Goal: Task Accomplishment & Management: Manage account settings

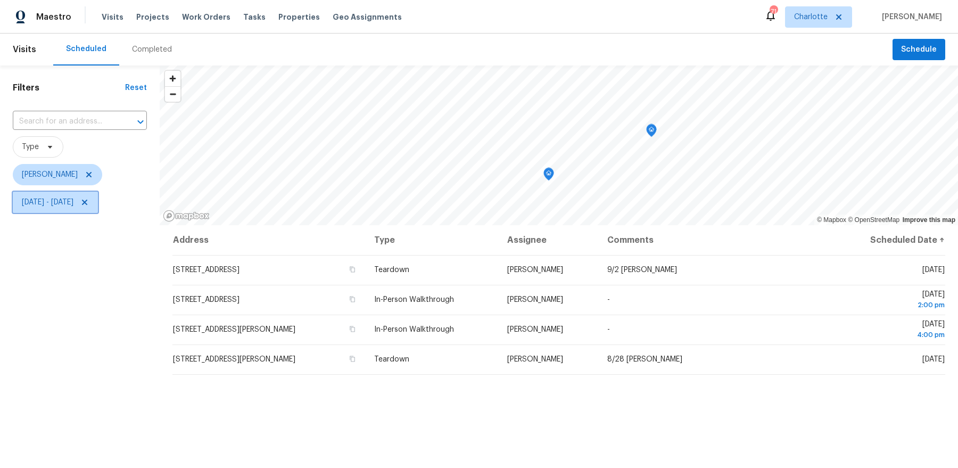
click at [65, 207] on span "[DATE] - [DATE]" at bounding box center [48, 202] width 52 height 11
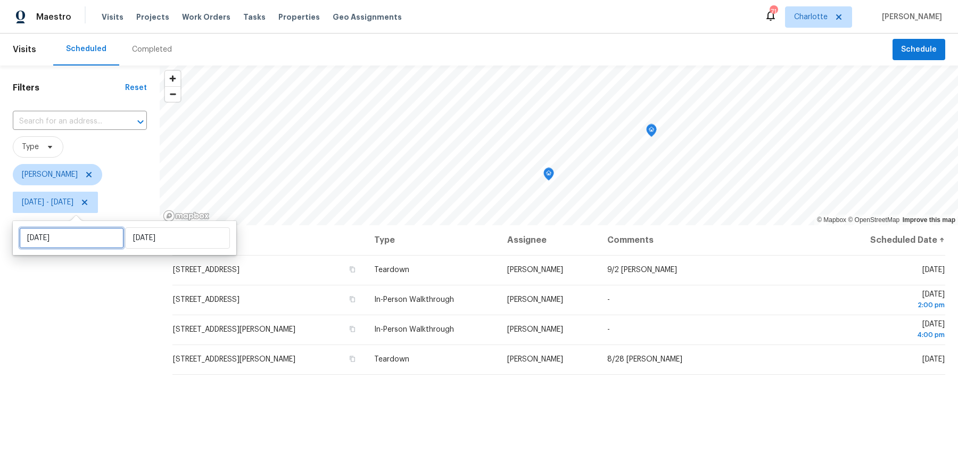
click at [73, 243] on input "Wed, Aug 27" at bounding box center [71, 237] width 105 height 21
select select "7"
select select "2025"
select select "8"
select select "2025"
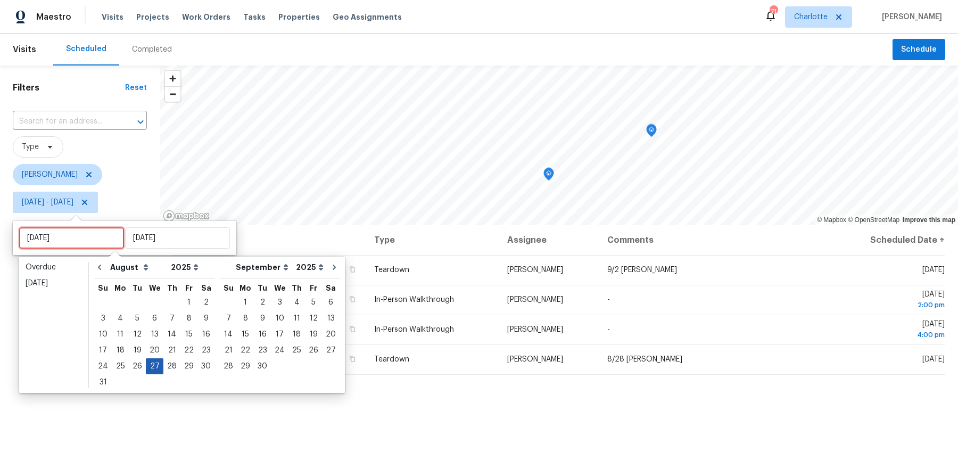
type input "Wed, Aug 20"
click at [170, 369] on div "28" at bounding box center [171, 366] width 17 height 15
type input "Thu, Aug 28"
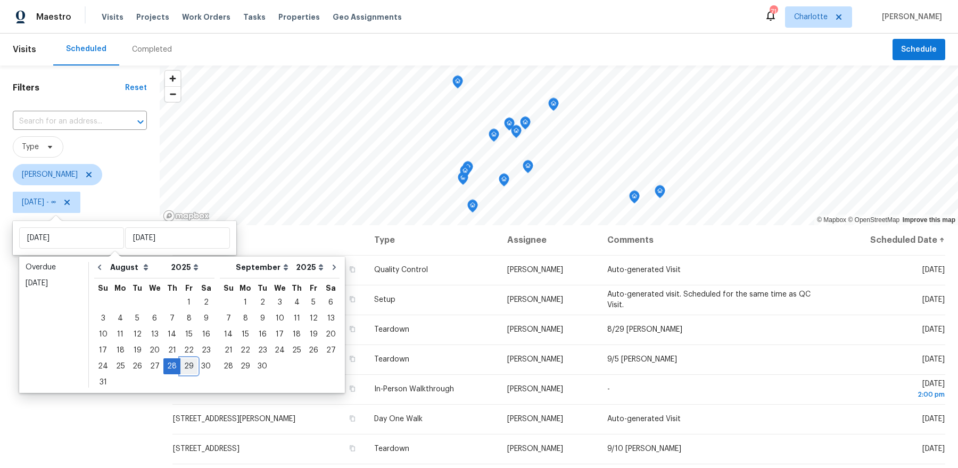
click at [184, 371] on div "29" at bounding box center [188, 366] width 17 height 15
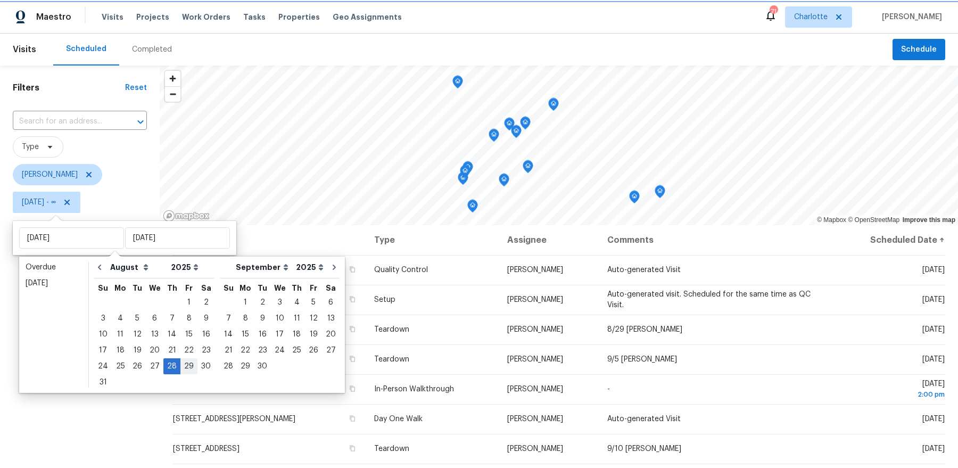
type input "Fri, Aug 29"
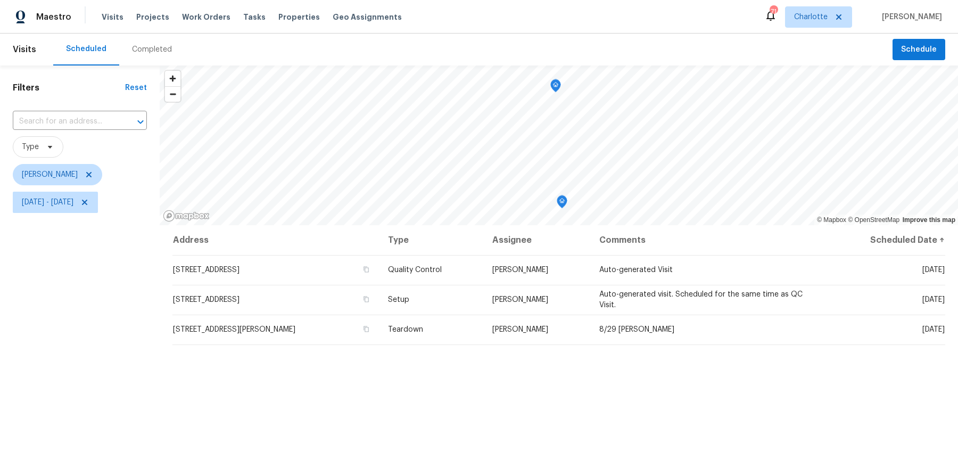
click at [136, 382] on div "Filters Reset ​ Type Dan Baquero Thu, Aug 28 - Fri, Aug 29" at bounding box center [80, 332] width 160 height 534
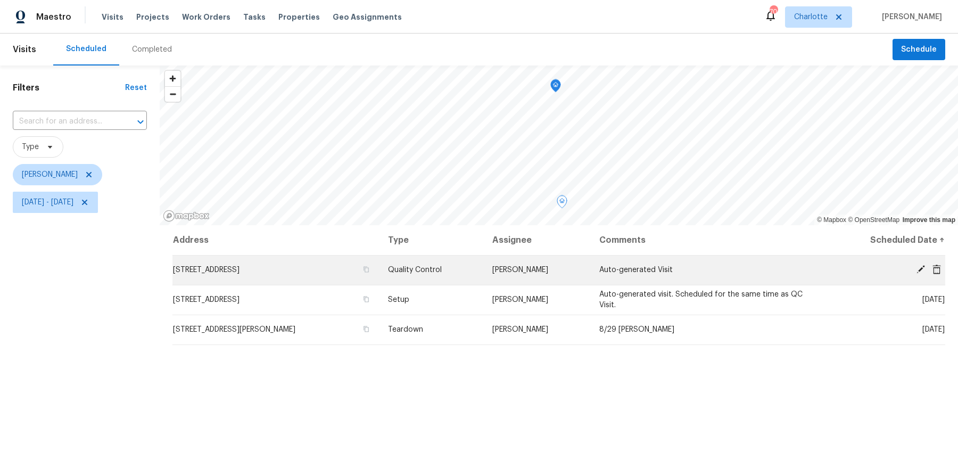
click at [935, 271] on icon at bounding box center [936, 269] width 9 height 10
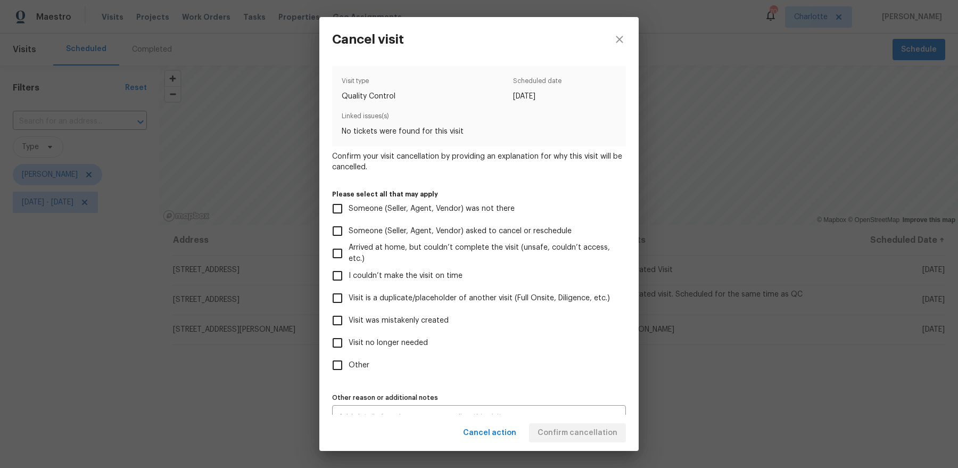
click at [355, 357] on label "Other" at bounding box center [471, 365] width 291 height 22
click at [349, 357] on input "Other" at bounding box center [337, 365] width 22 height 22
checkbox input "true"
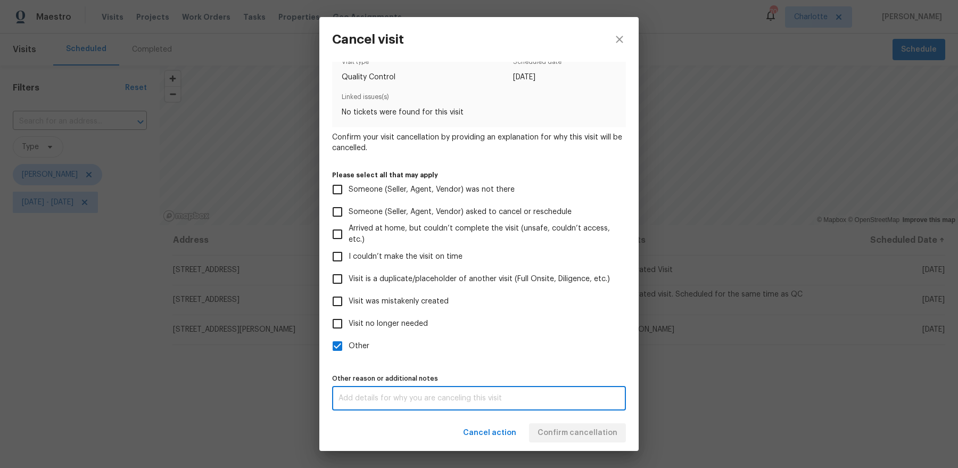
click at [401, 400] on textarea at bounding box center [478, 397] width 281 height 7
click at [601, 458] on div "Cancel visit Visit type Quality Control Scheduled date 8/28/2025 Linked issues(…" at bounding box center [479, 234] width 958 height 468
checkbox input "false"
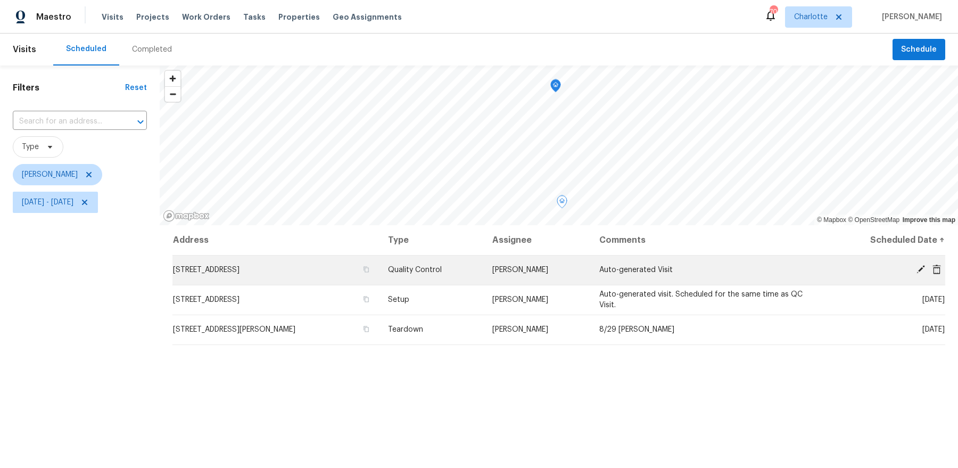
click at [939, 269] on icon at bounding box center [936, 269] width 9 height 10
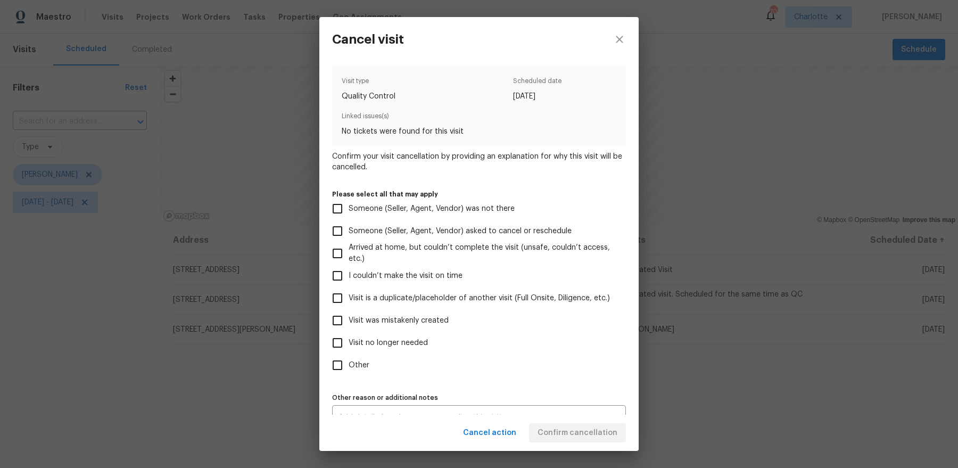
click at [358, 364] on span "Other" at bounding box center [359, 365] width 21 height 11
click at [349, 364] on input "Other" at bounding box center [337, 365] width 22 height 22
checkbox input "true"
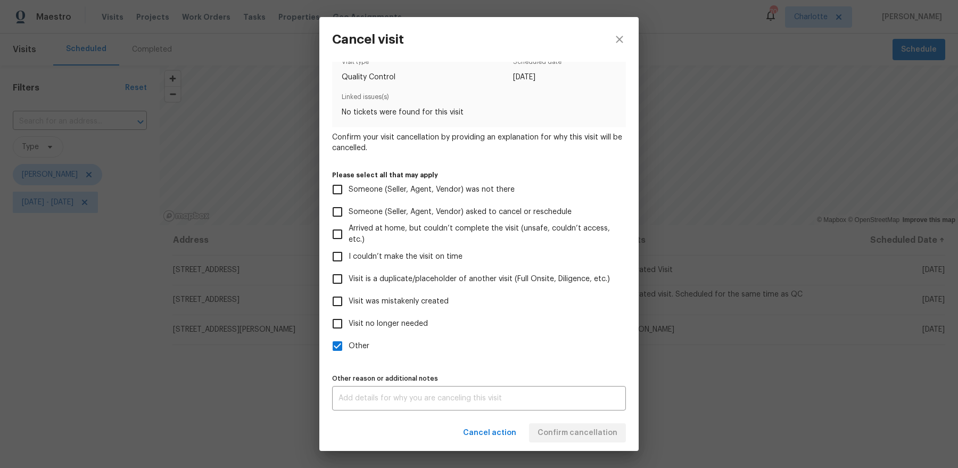
click at [410, 393] on div "x Other reason or additional notes" at bounding box center [479, 398] width 294 height 24
click at [592, 429] on div "Cancel action Confirm cancellation" at bounding box center [478, 433] width 319 height 37
click at [587, 430] on span "Confirm cancellation" at bounding box center [577, 432] width 80 height 13
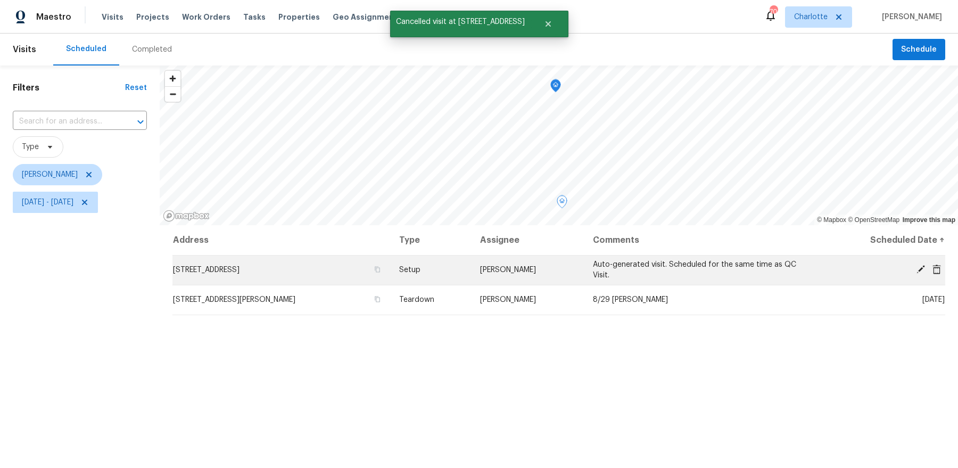
click at [934, 267] on icon at bounding box center [936, 269] width 9 height 10
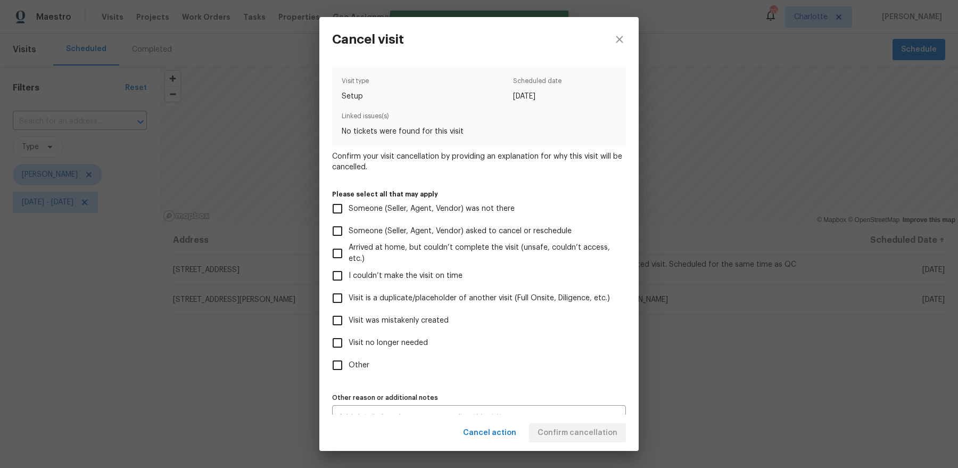
click at [363, 364] on span "Other" at bounding box center [359, 365] width 21 height 11
click at [349, 364] on input "Other" at bounding box center [337, 365] width 22 height 22
checkbox input "true"
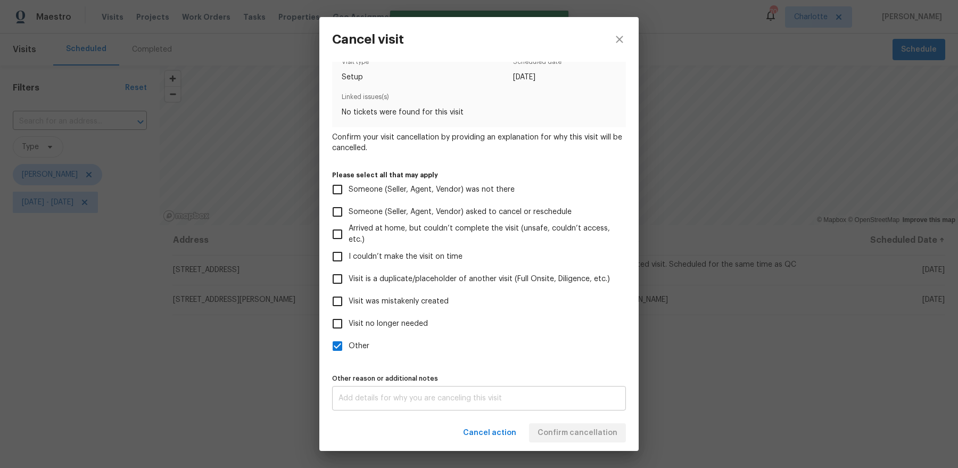
click at [383, 398] on textarea at bounding box center [478, 397] width 281 height 7
click at [586, 434] on div "Cancel action Confirm cancellation" at bounding box center [478, 433] width 319 height 37
click at [586, 434] on span "Confirm cancellation" at bounding box center [577, 432] width 80 height 13
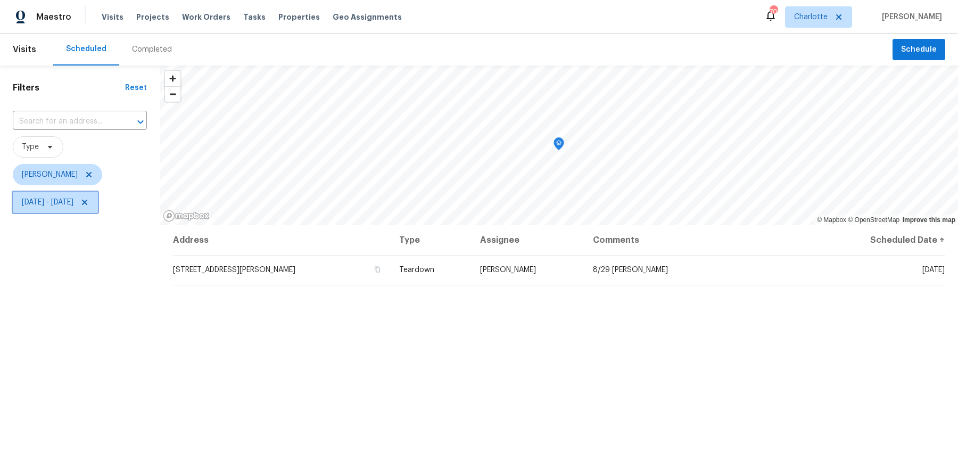
click at [87, 201] on icon at bounding box center [84, 202] width 5 height 5
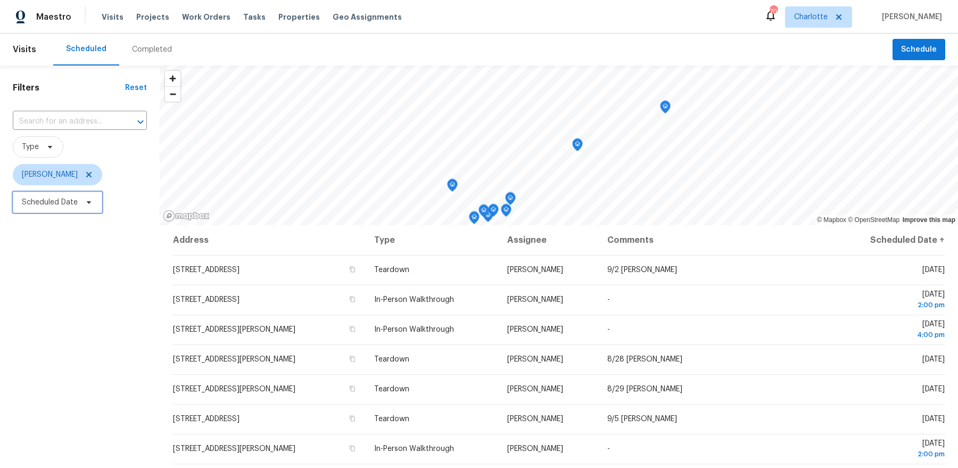
click at [81, 203] on span at bounding box center [87, 202] width 12 height 9
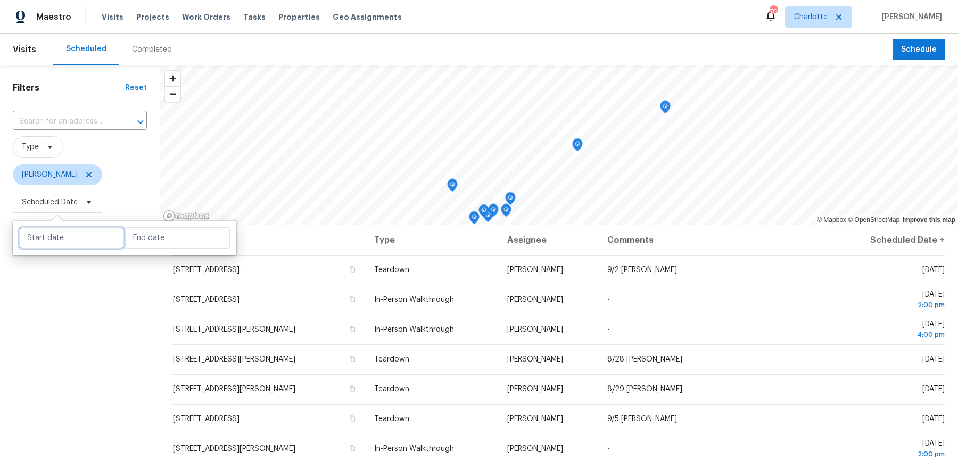
select select "7"
select select "2025"
select select "8"
select select "2025"
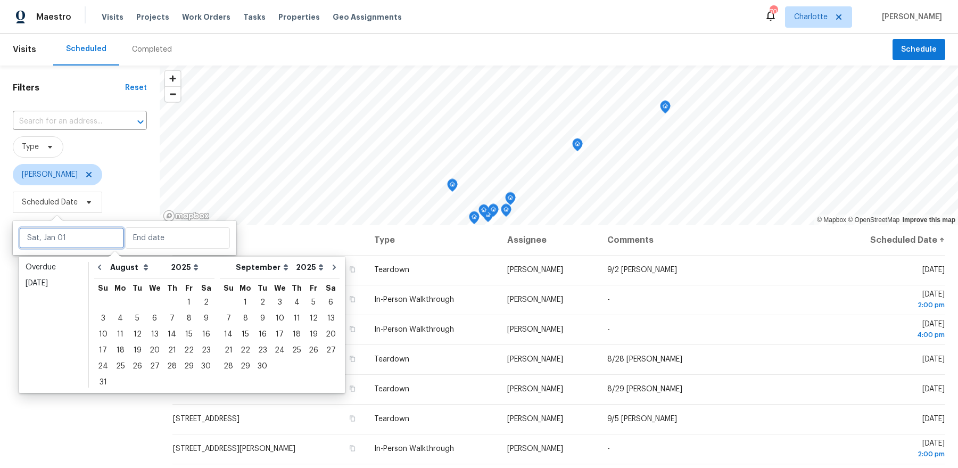
click at [84, 235] on input "text" at bounding box center [71, 237] width 105 height 21
click at [163, 366] on div "28" at bounding box center [171, 366] width 17 height 15
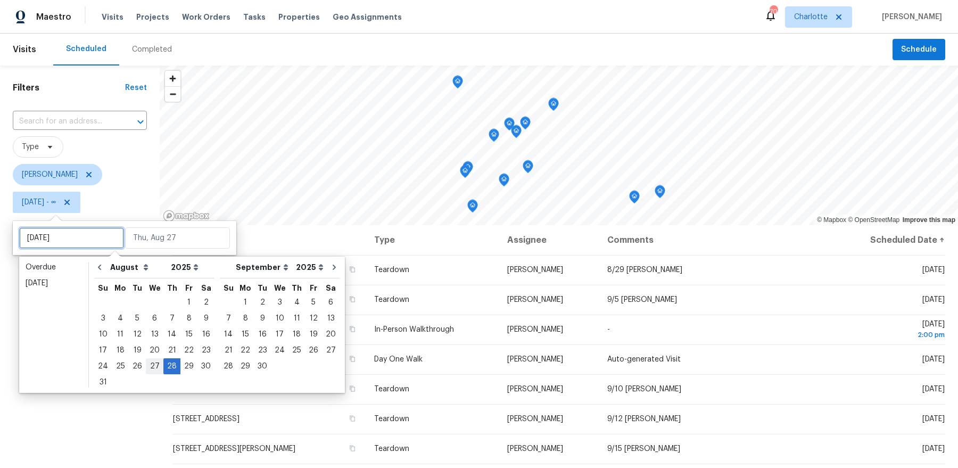
type input "Wed, Aug 27"
type input "Thu, Aug 28"
click at [153, 366] on div "27" at bounding box center [155, 366] width 18 height 15
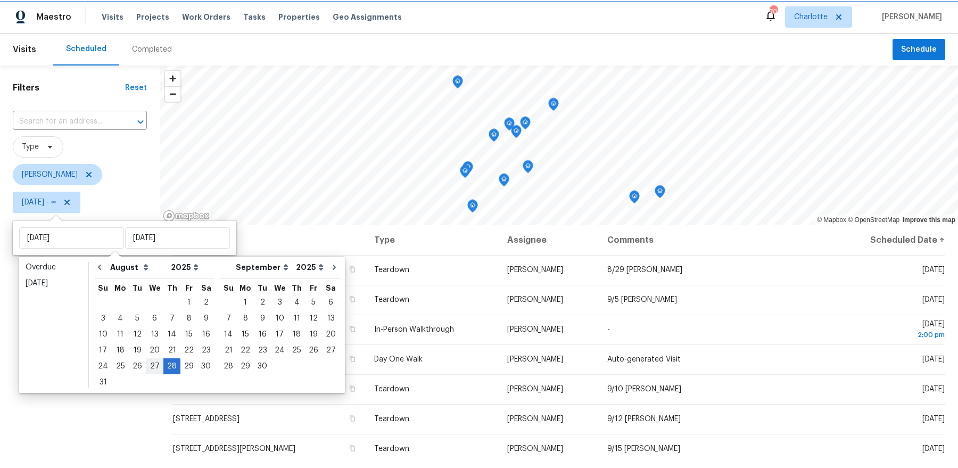
type input "Wed, Aug 27"
type input "Thu, Aug 28"
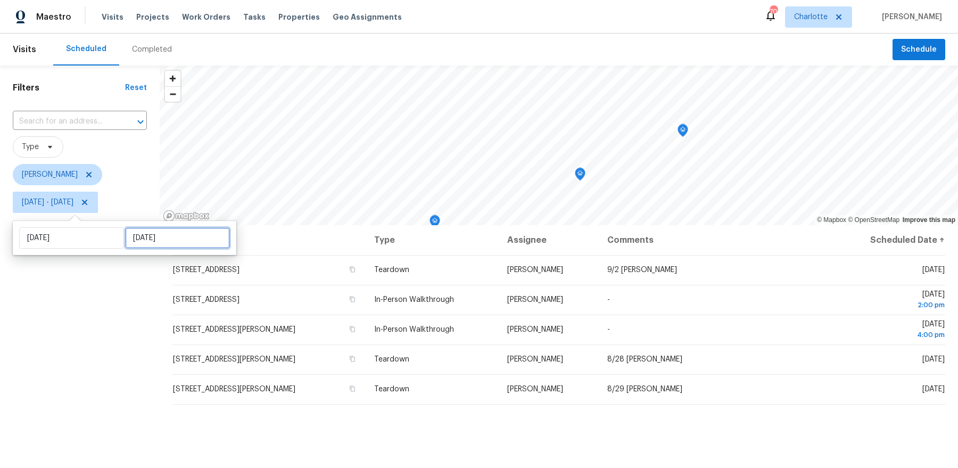
select select "7"
select select "2025"
select select "8"
select select "2025"
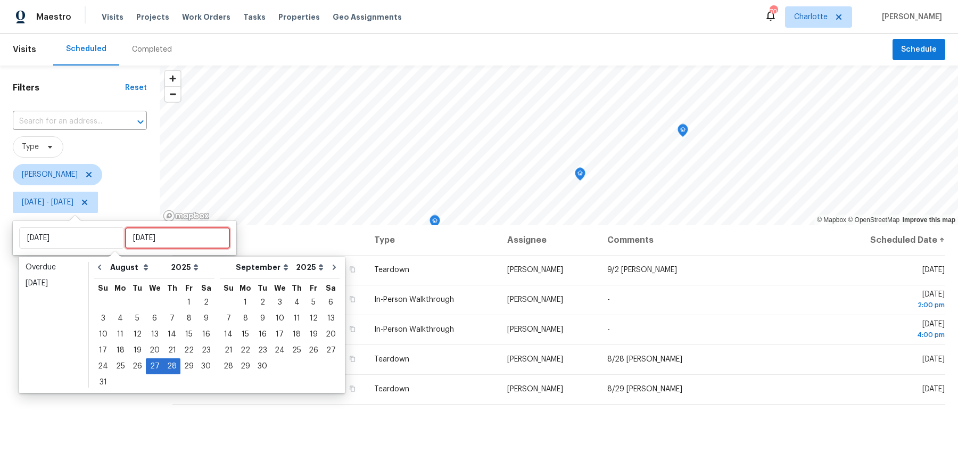
click at [132, 241] on input "Thu, Aug 28" at bounding box center [177, 237] width 105 height 21
type input "Wed, Aug 20"
type input "Wed, Aug 27"
click at [152, 364] on div "27" at bounding box center [155, 366] width 18 height 15
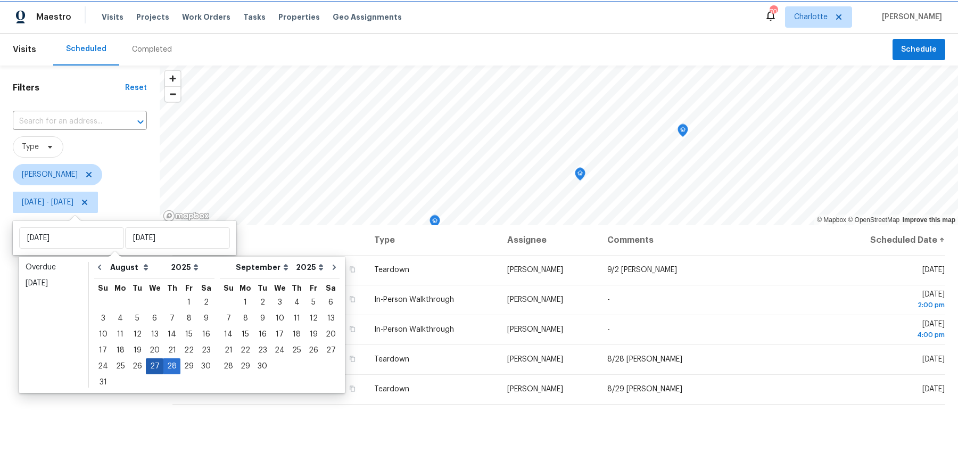
type input "Wed, Aug 27"
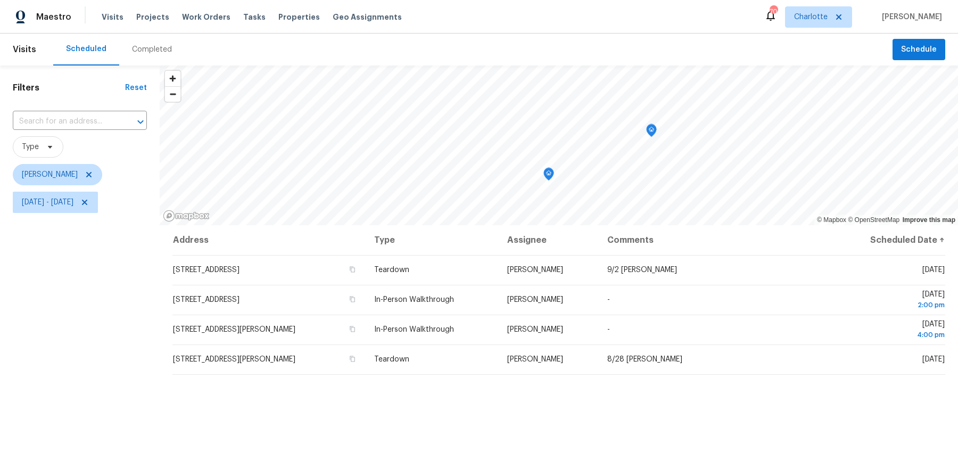
click at [121, 360] on div "Filters Reset ​ Type Dan Baquero Wed, Aug 27 - Wed, Aug 27" at bounding box center [80, 332] width 160 height 534
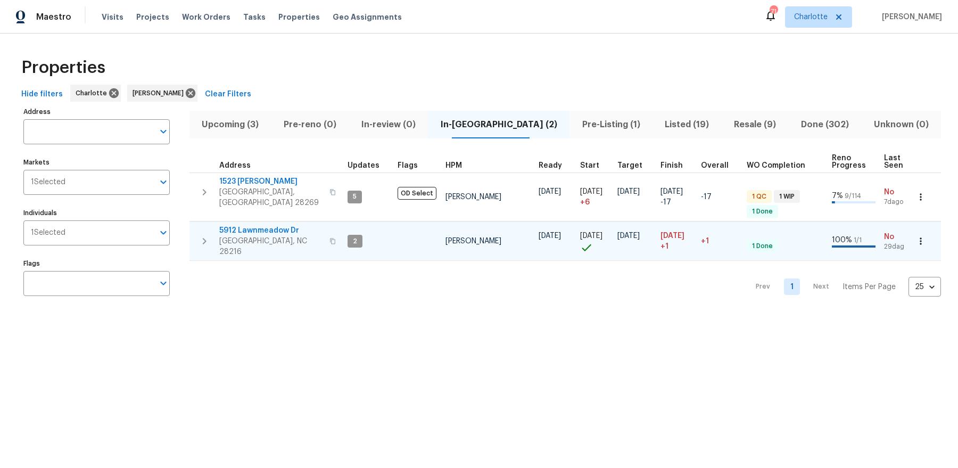
click at [268, 225] on span "5912 Lawnmeadow Dr" at bounding box center [271, 230] width 104 height 11
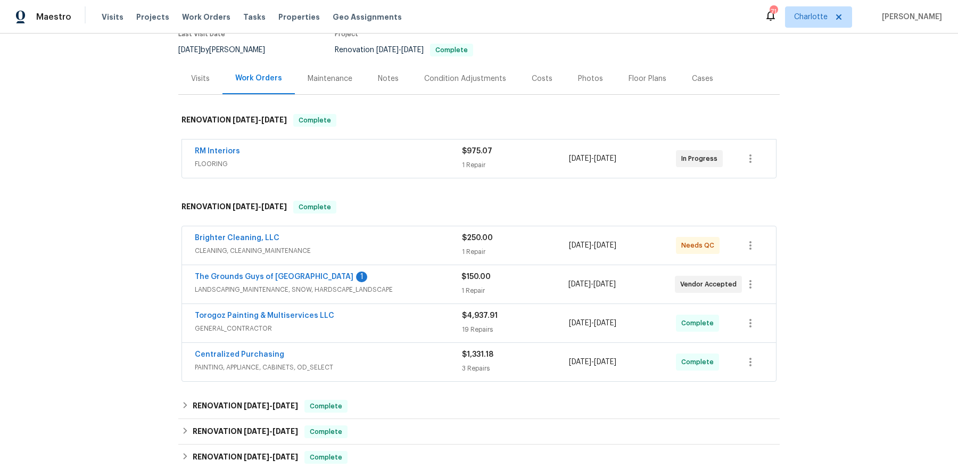
scroll to position [211, 0]
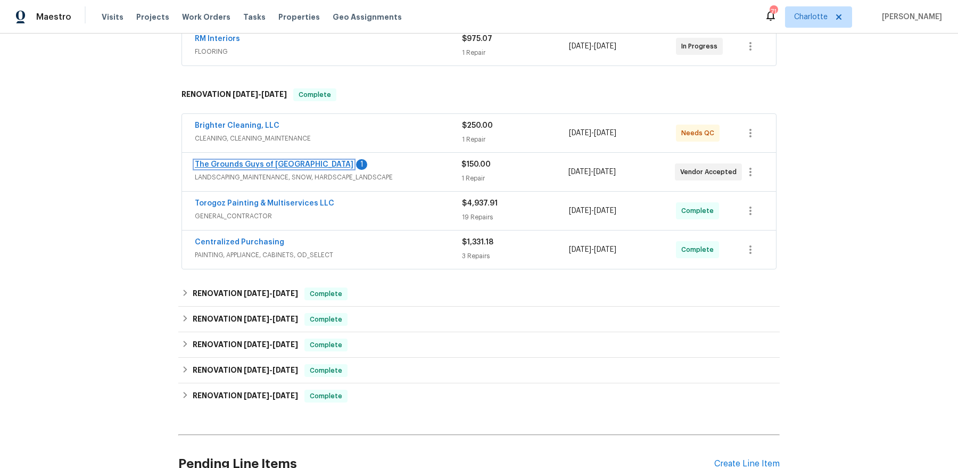
click at [294, 161] on link "The Grounds Guys of Huntersville" at bounding box center [274, 164] width 159 height 7
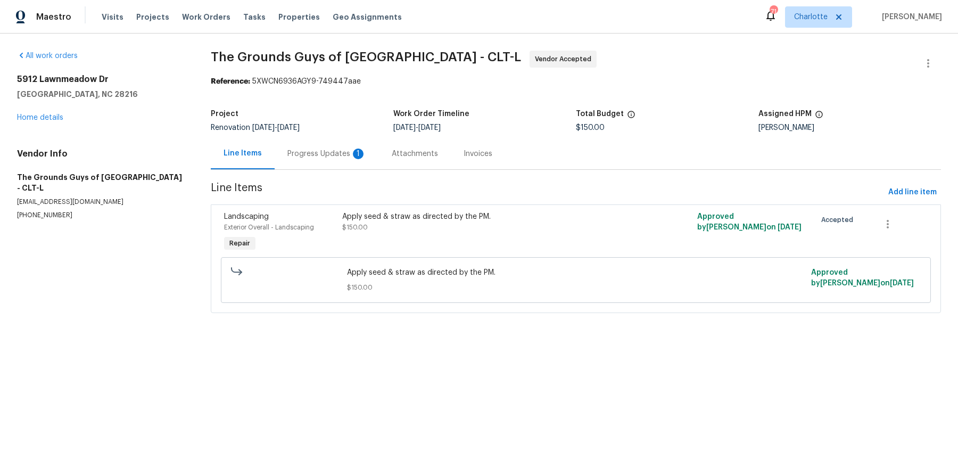
click at [349, 158] on div "Progress Updates 1" at bounding box center [326, 153] width 79 height 11
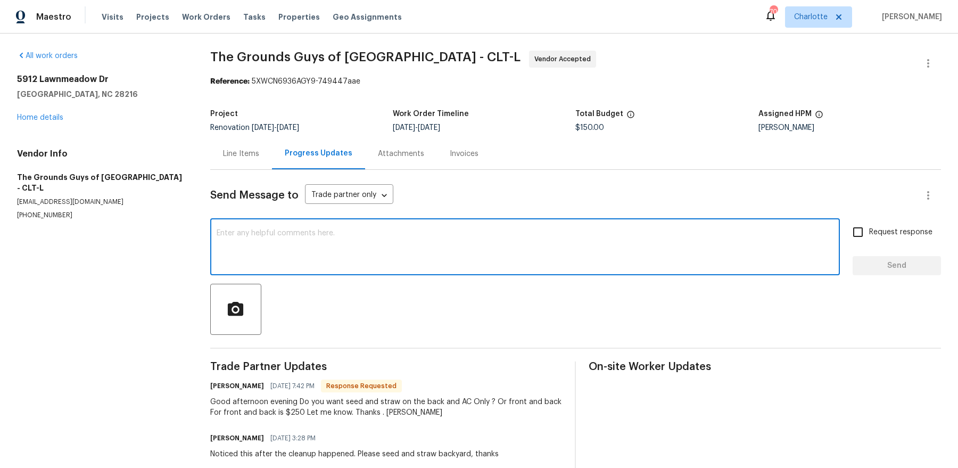
click at [362, 242] on textarea at bounding box center [525, 247] width 617 height 37
type textarea "T"
type textarea "Back and sides where there's no grass. Front is good"
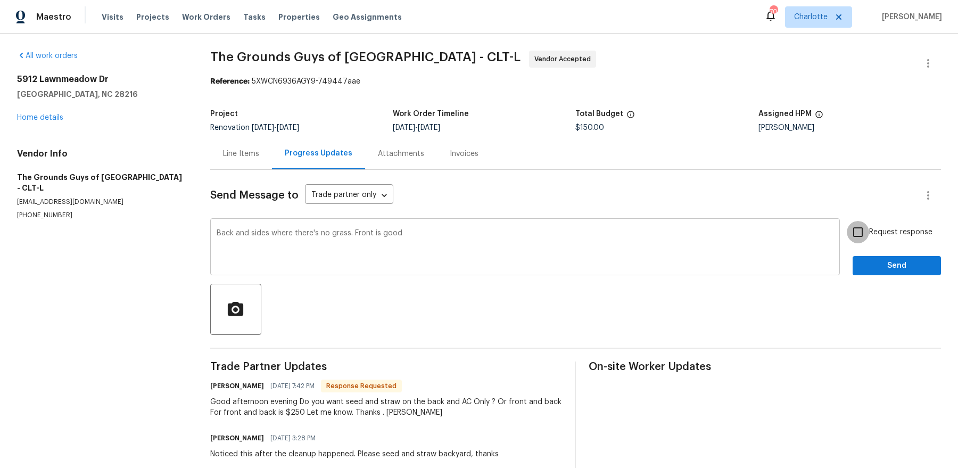
click at [847, 221] on input "Request response" at bounding box center [858, 232] width 22 height 22
checkbox input "true"
click at [852, 256] on button "Send" at bounding box center [896, 266] width 88 height 20
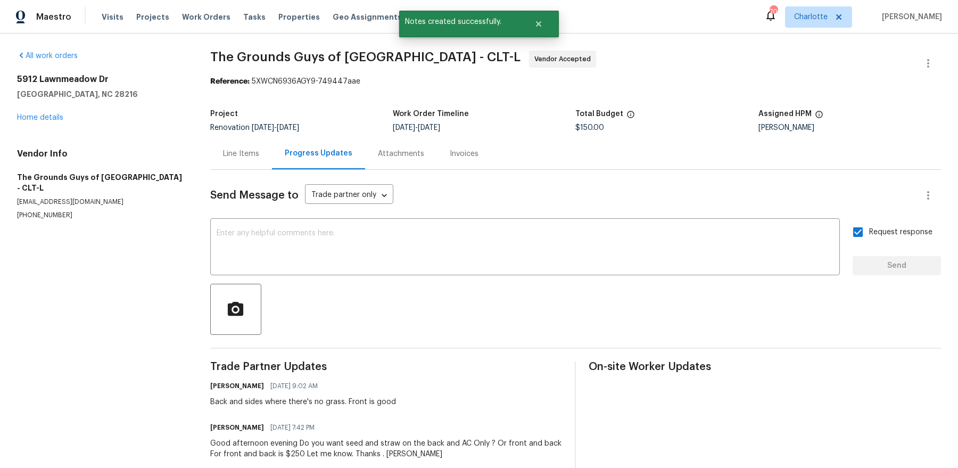
click at [233, 153] on div "Line Items" at bounding box center [241, 153] width 36 height 11
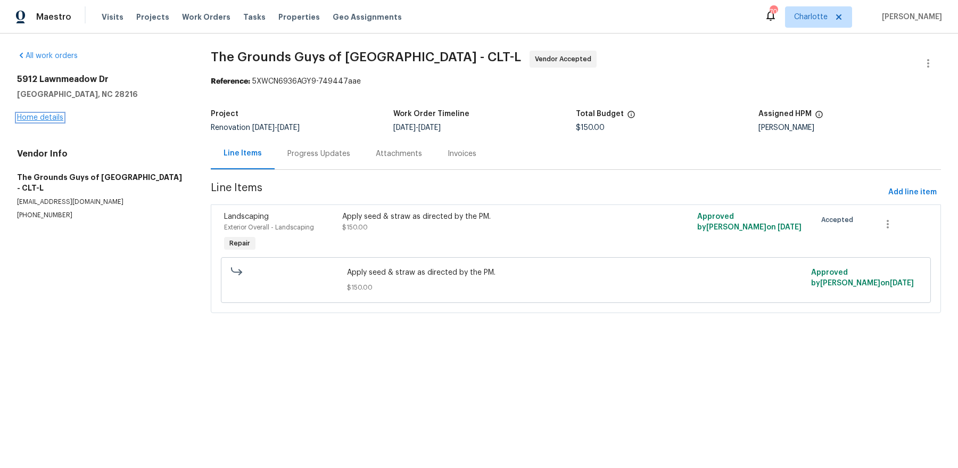
click at [43, 115] on link "Home details" at bounding box center [40, 117] width 46 height 7
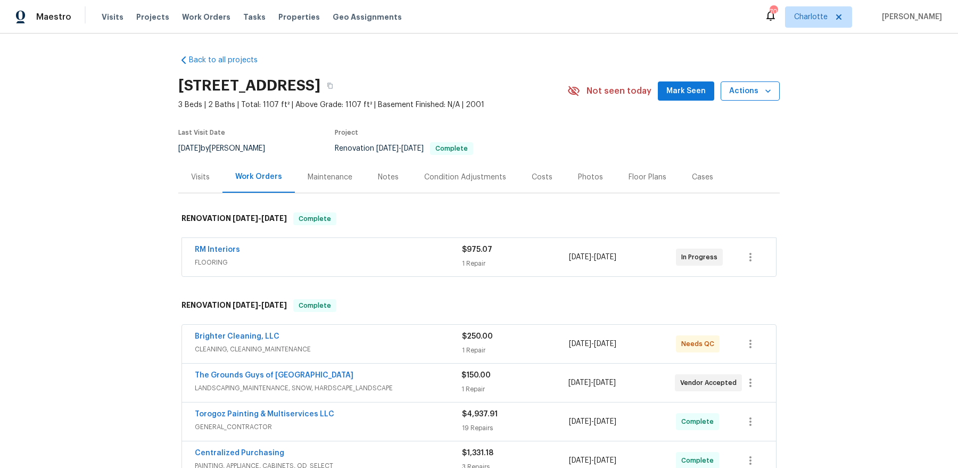
click at [750, 86] on span "Actions" at bounding box center [750, 91] width 42 height 13
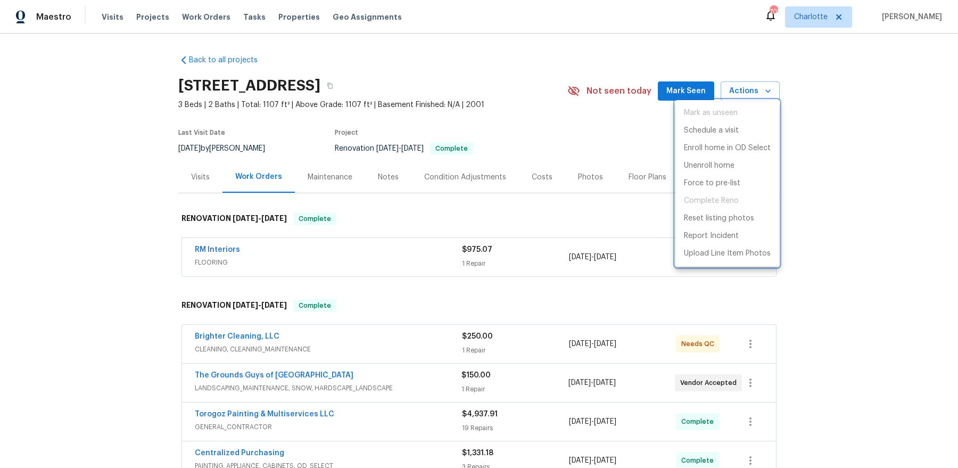
click at [550, 110] on div at bounding box center [479, 234] width 958 height 468
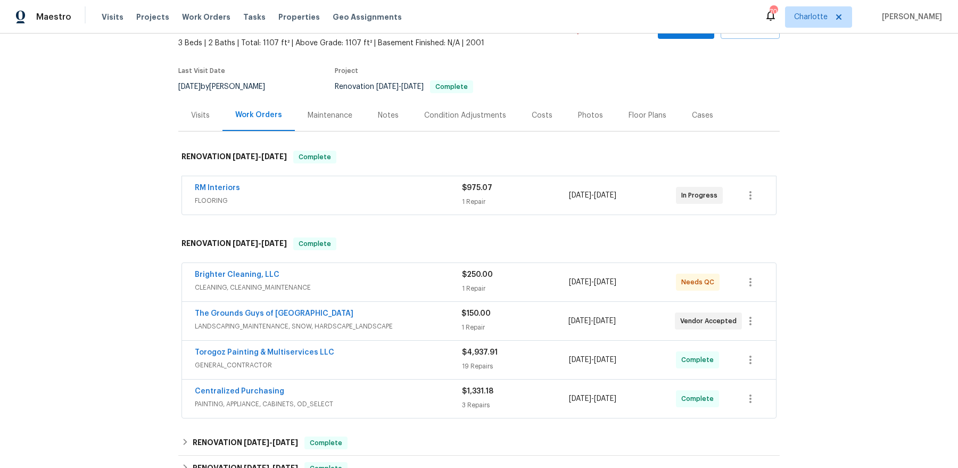
scroll to position [93, 0]
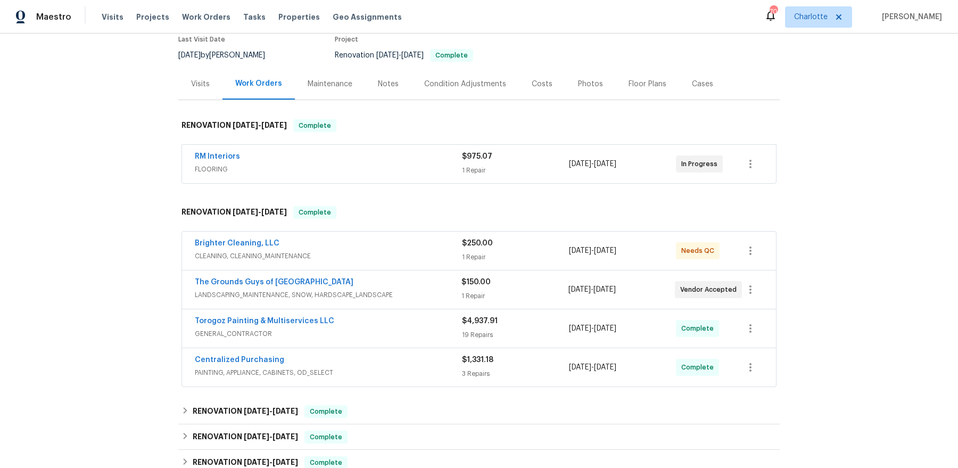
click at [355, 247] on div "Brighter Cleaning, LLC" at bounding box center [328, 244] width 267 height 13
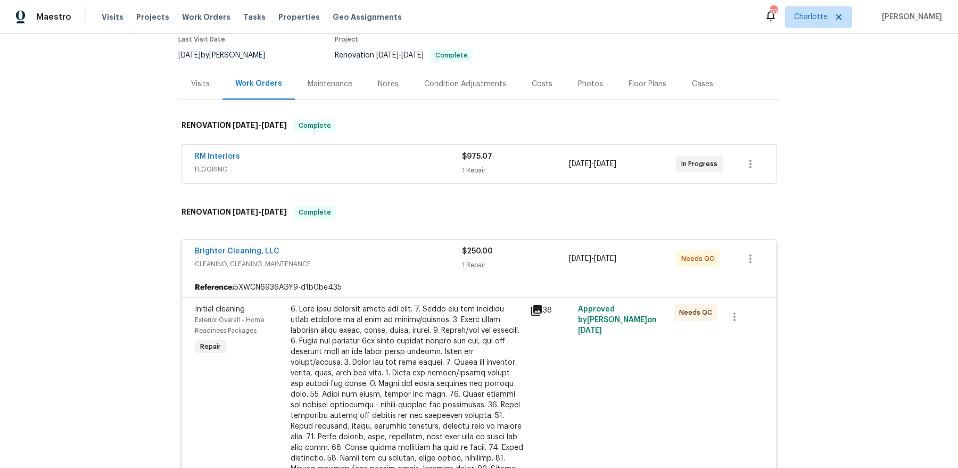
click at [404, 354] on div at bounding box center [407, 421] width 233 height 234
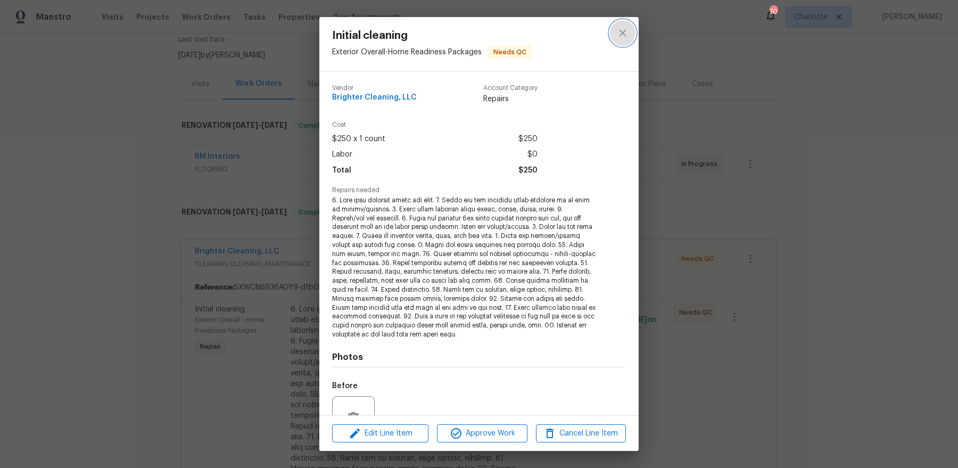
click at [620, 31] on icon "close" at bounding box center [622, 33] width 13 height 13
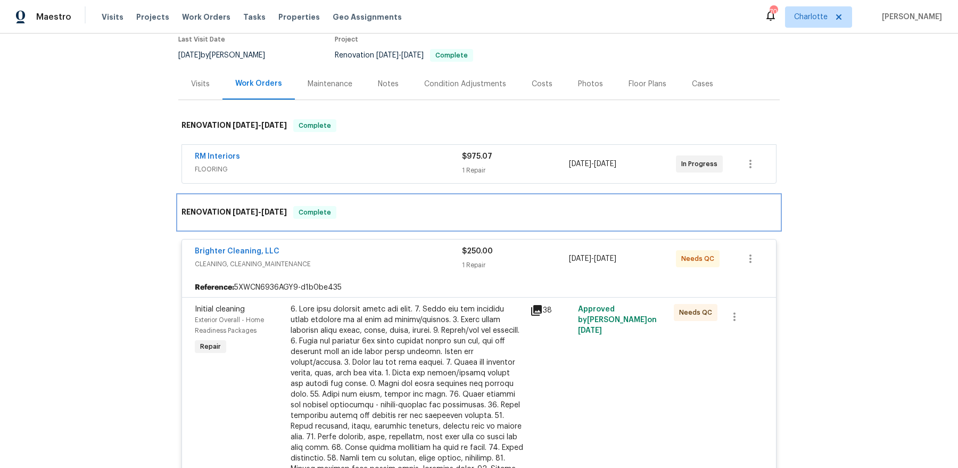
click at [496, 212] on div "RENOVATION [DATE] - [DATE] Complete" at bounding box center [478, 212] width 595 height 13
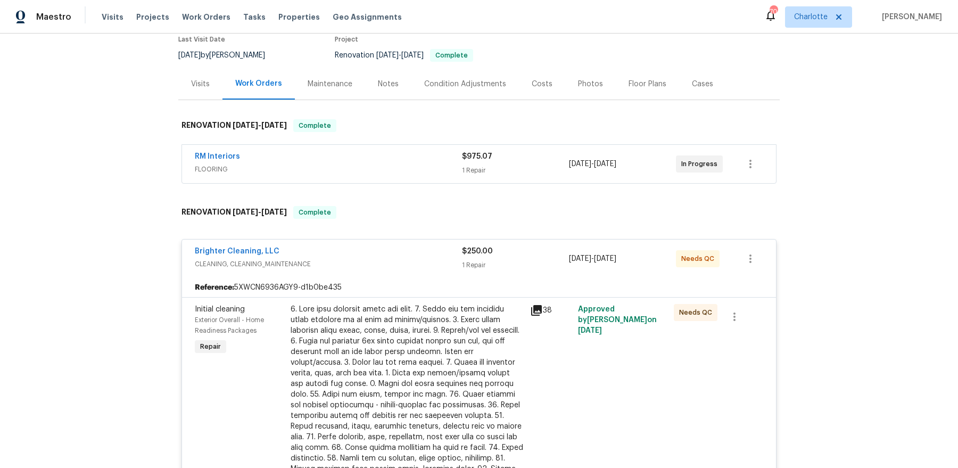
click at [575, 255] on span "[DATE]" at bounding box center [580, 258] width 22 height 7
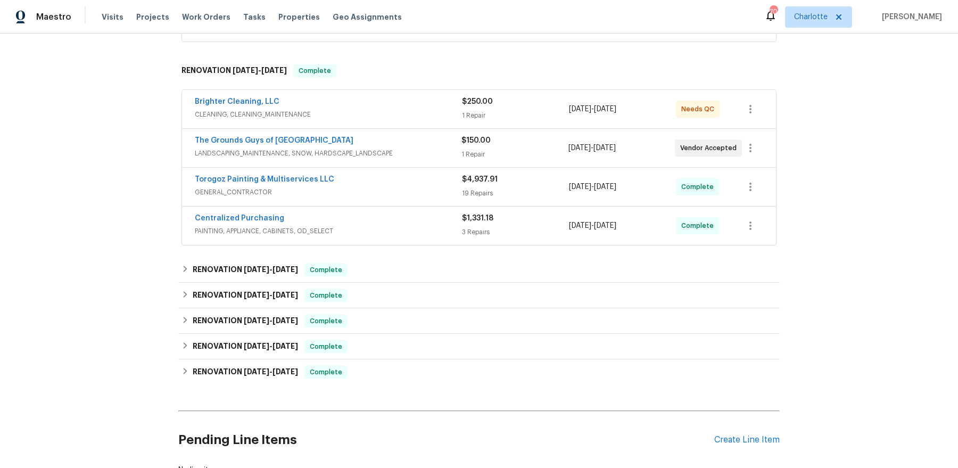
scroll to position [219, 0]
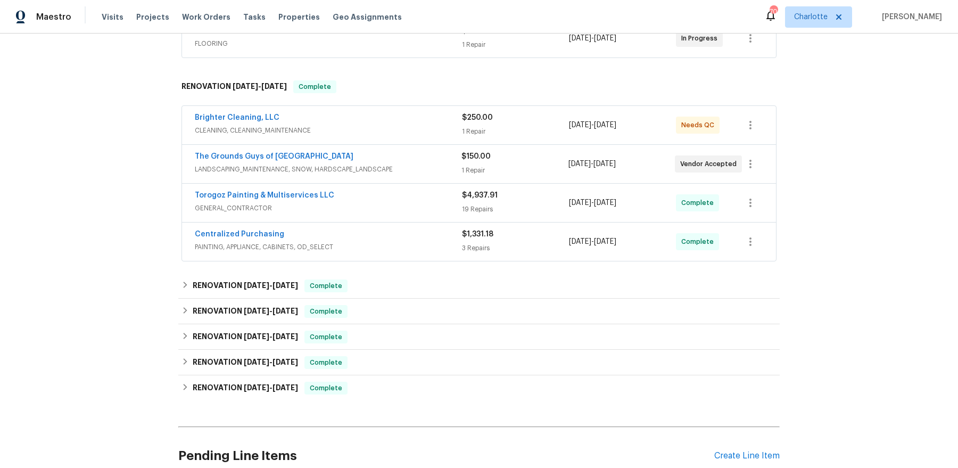
click at [420, 168] on span "LANDSCAPING_MAINTENANCE, SNOW, HARDSCAPE_LANDSCAPE" at bounding box center [328, 169] width 267 height 11
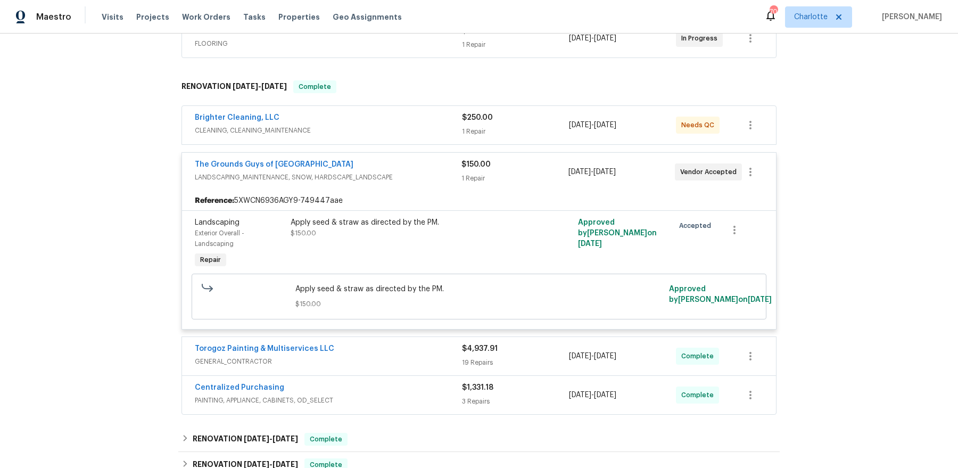
scroll to position [0, 0]
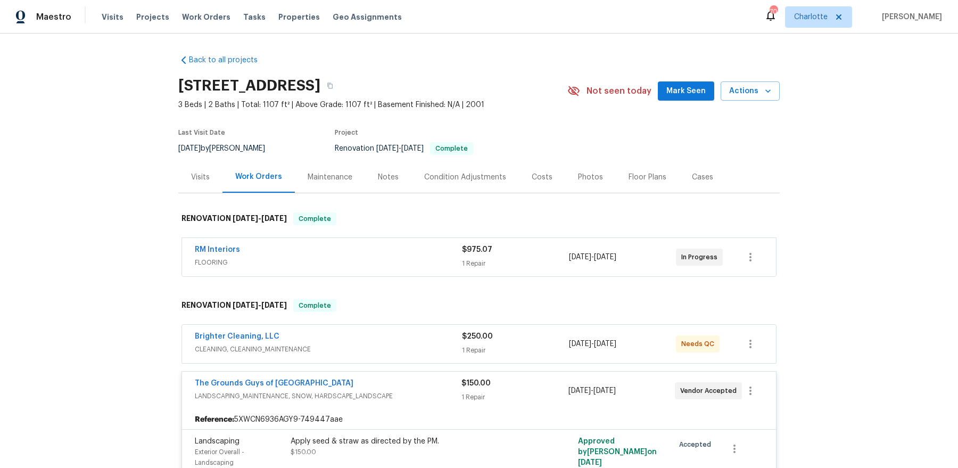
click at [199, 180] on div "Visits" at bounding box center [200, 177] width 19 height 11
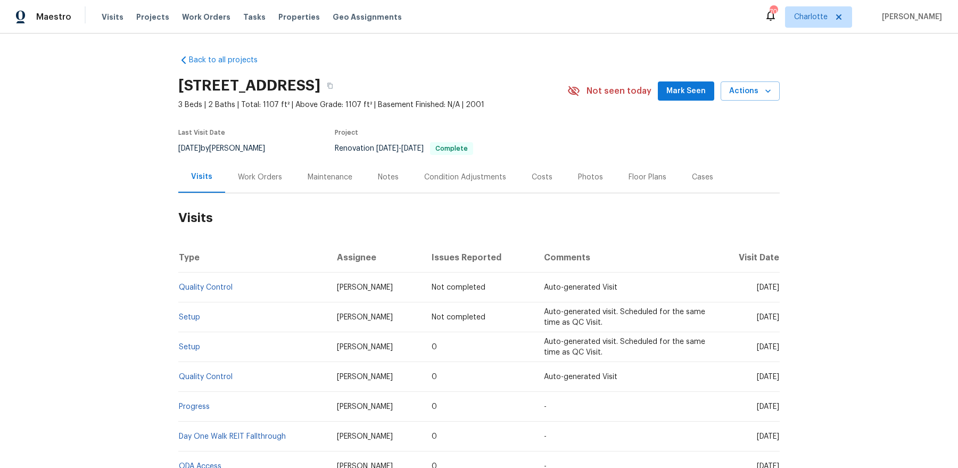
scroll to position [115, 0]
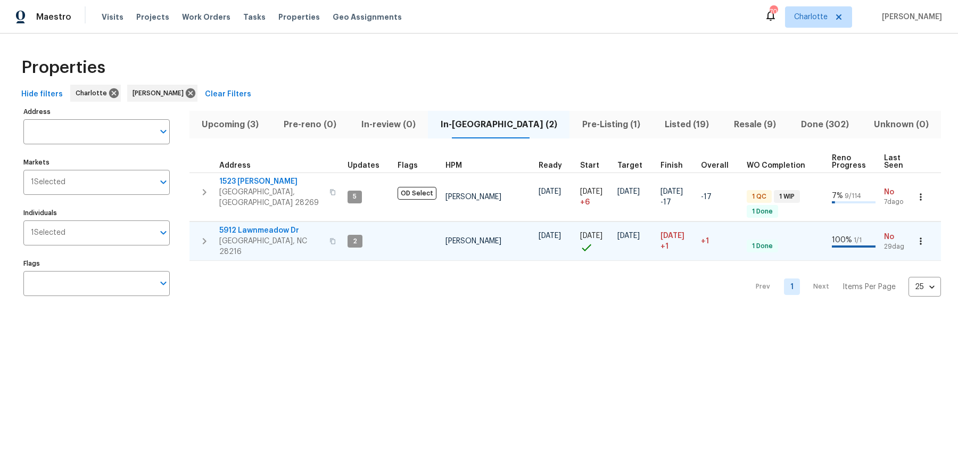
click at [259, 225] on span "5912 Lawnmeadow Dr" at bounding box center [271, 230] width 104 height 11
click at [591, 122] on span "Pre-Listing (1)" at bounding box center [611, 124] width 70 height 15
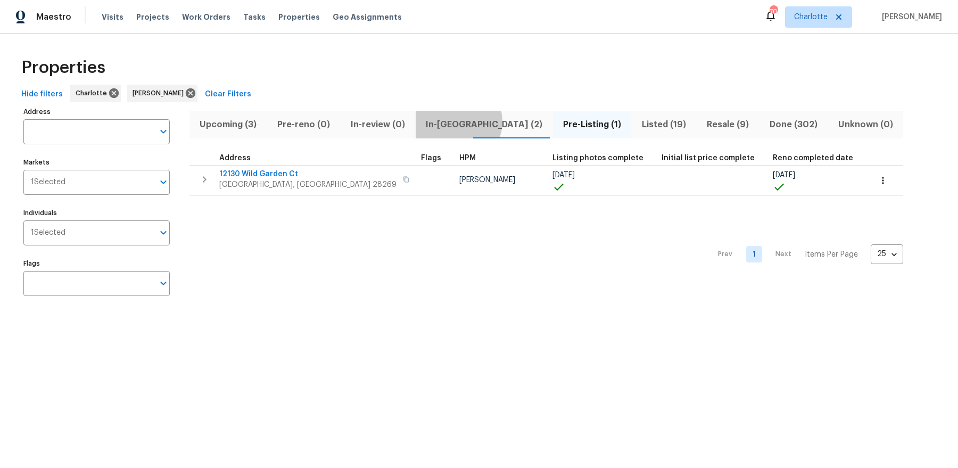
click at [451, 121] on span "In-[GEOGRAPHIC_DATA] (2)" at bounding box center [484, 124] width 125 height 15
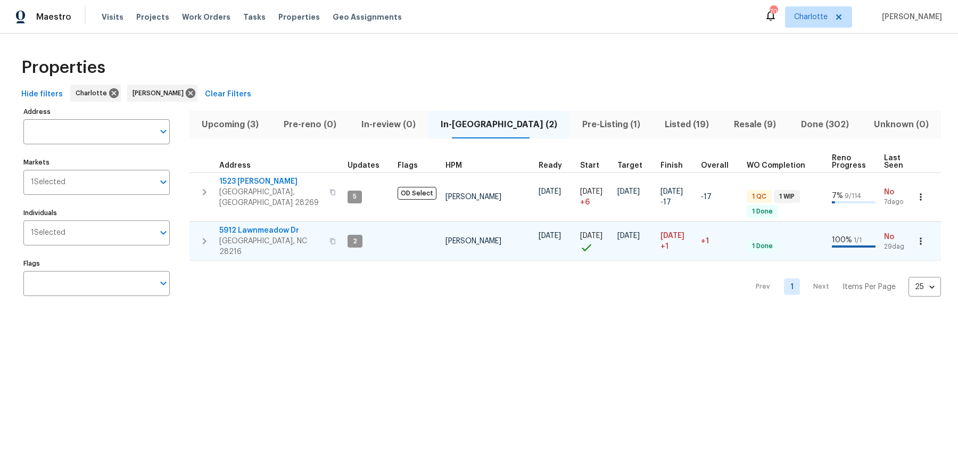
click at [329, 238] on icon "button" at bounding box center [332, 241] width 6 height 6
click at [269, 227] on span "5912 Lawnmeadow Dr" at bounding box center [271, 230] width 104 height 11
click at [326, 228] on button "button" at bounding box center [332, 241] width 13 height 26
click at [121, 133] on input "Address" at bounding box center [88, 131] width 130 height 25
paste input "5912 Lawnmeadow Dr Charlotte NC 28216"
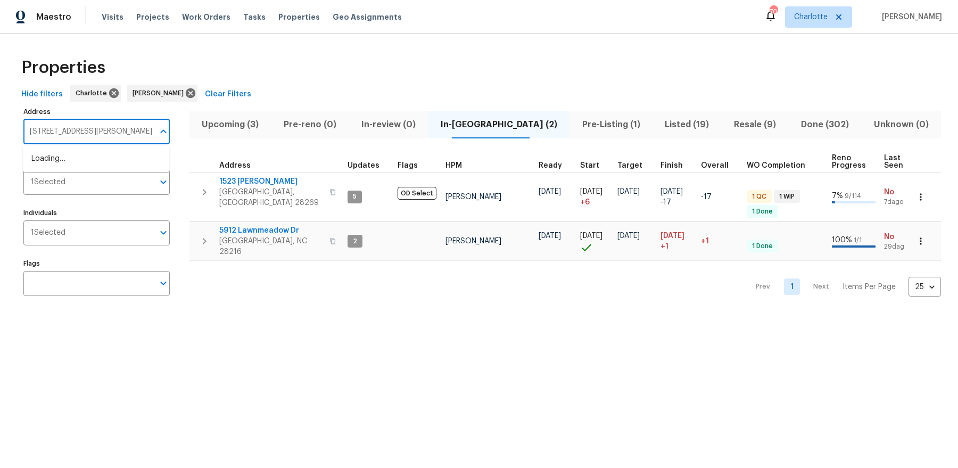
scroll to position [0, 22]
click at [110, 153] on li "5912 Lawnmeadow Dr Charlotte NC 28216" at bounding box center [96, 159] width 146 height 18
click at [140, 131] on input "5912 Lawnmeadow Dr Charlotte NC 28216" at bounding box center [88, 131] width 130 height 25
type input "5912 Lawnmeadow Dr Charlotte NC 28216"
click at [153, 132] on input "5912 Lawnmeadow Dr Charlotte NC 28216" at bounding box center [88, 131] width 130 height 25
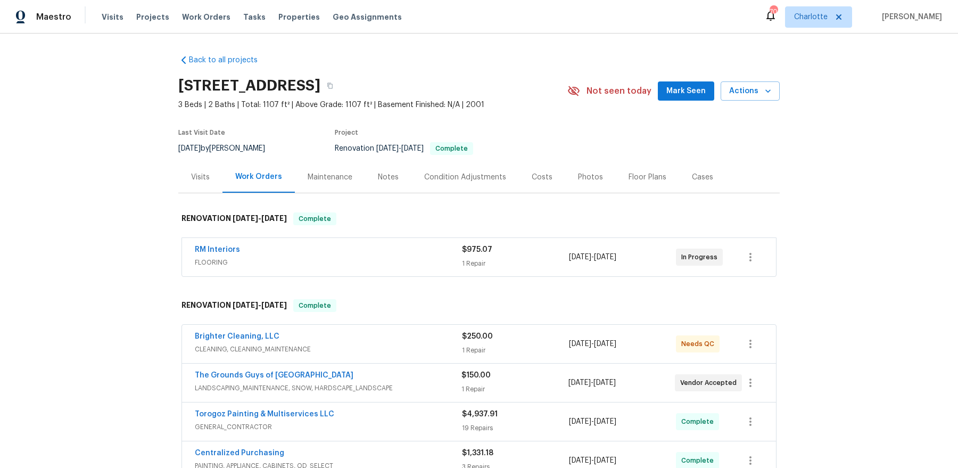
click at [202, 179] on div "Visits" at bounding box center [200, 177] width 19 height 11
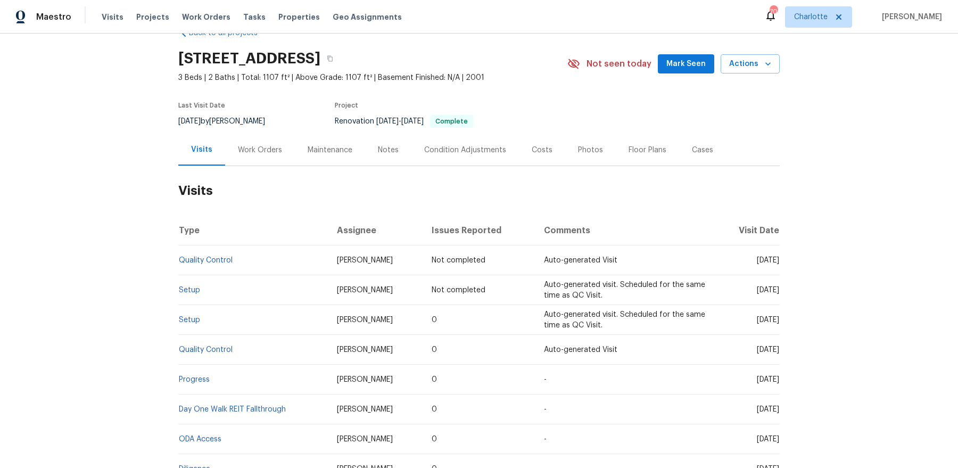
scroll to position [28, 0]
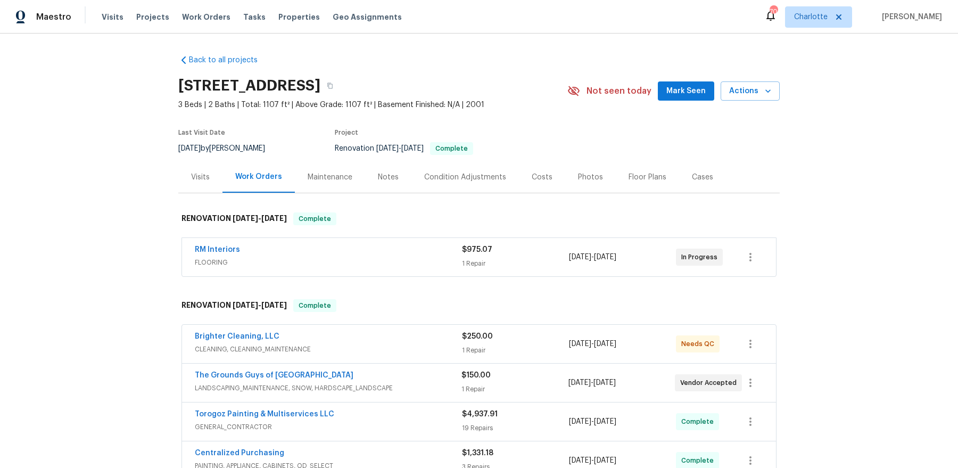
click at [391, 181] on div "Notes" at bounding box center [388, 177] width 21 height 11
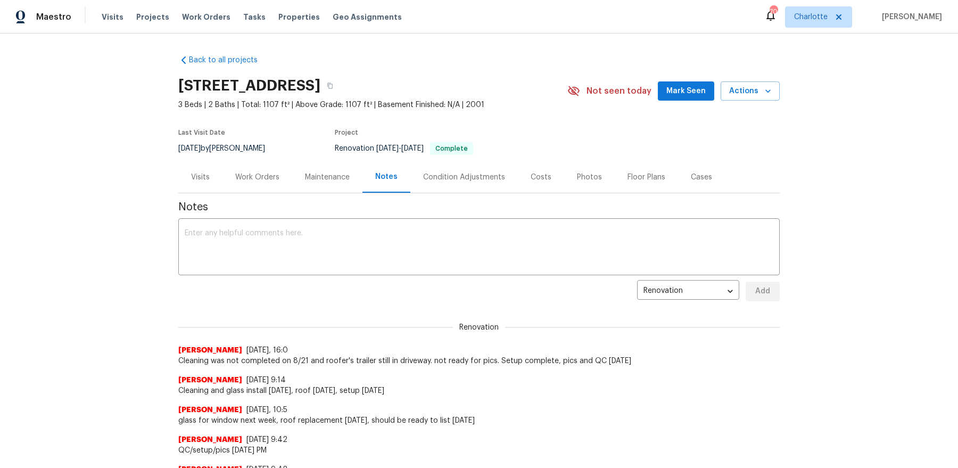
click at [213, 178] on div "Visits" at bounding box center [200, 176] width 44 height 31
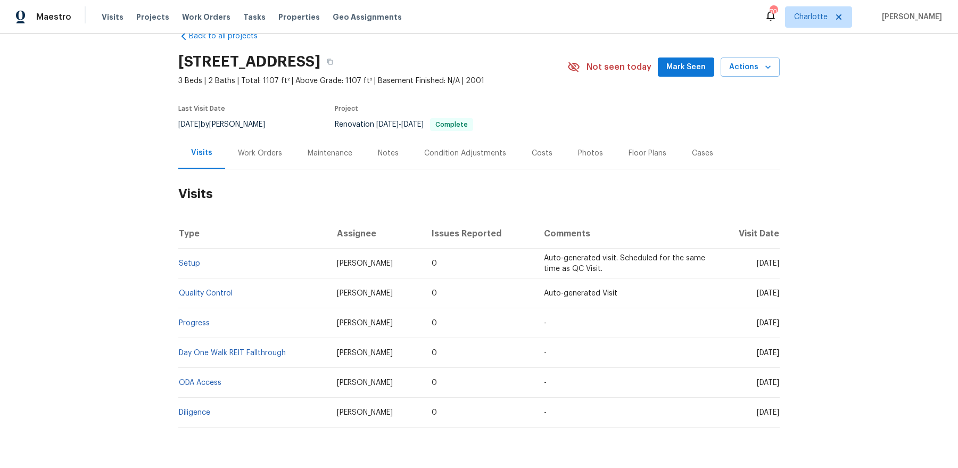
scroll to position [14, 0]
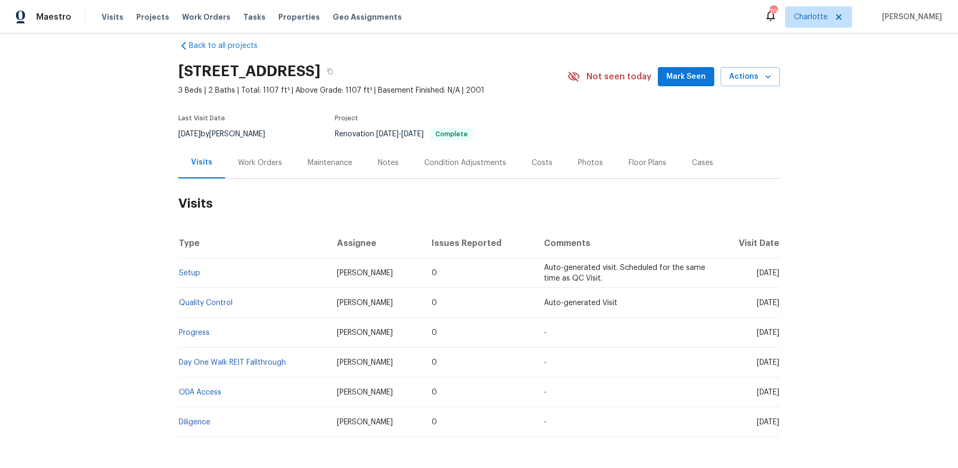
click at [594, 158] on div "Photos" at bounding box center [590, 163] width 25 height 11
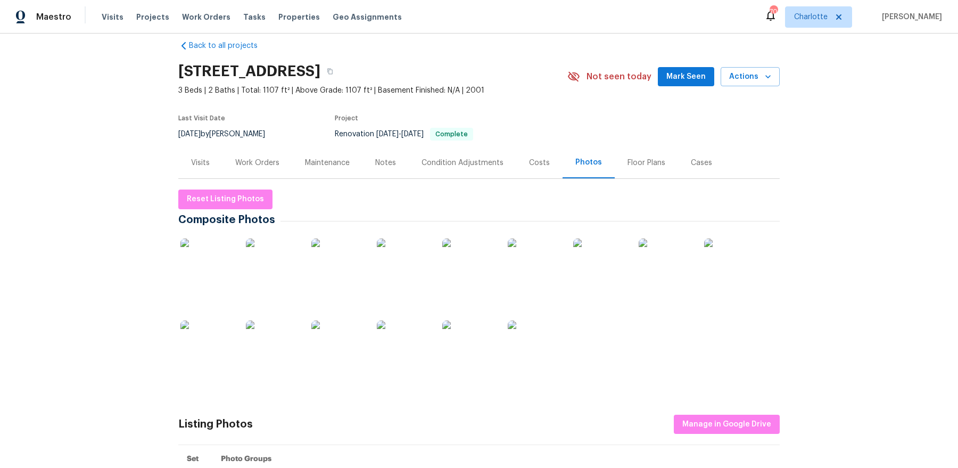
click at [644, 167] on div "Floor Plans" at bounding box center [646, 163] width 38 height 11
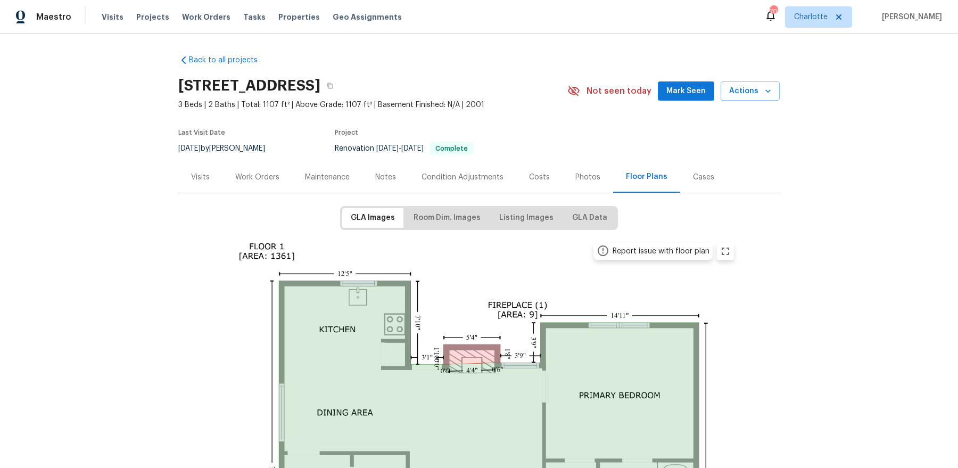
click at [552, 170] on div "Costs" at bounding box center [539, 176] width 46 height 31
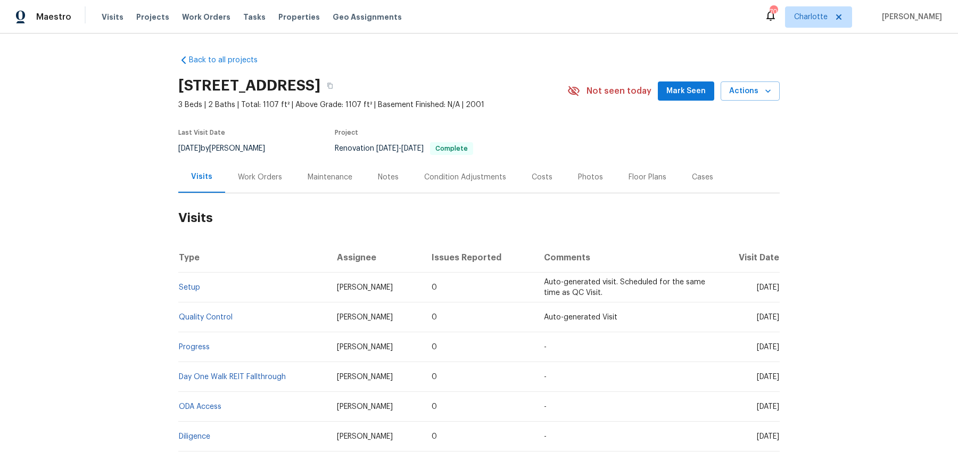
click at [631, 181] on div "Floor Plans" at bounding box center [647, 177] width 38 height 11
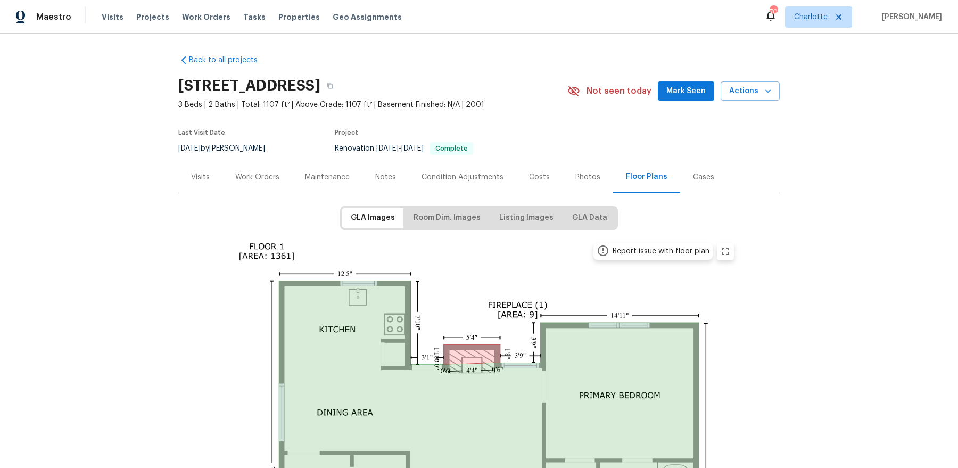
click at [591, 173] on div "Photos" at bounding box center [587, 177] width 25 height 11
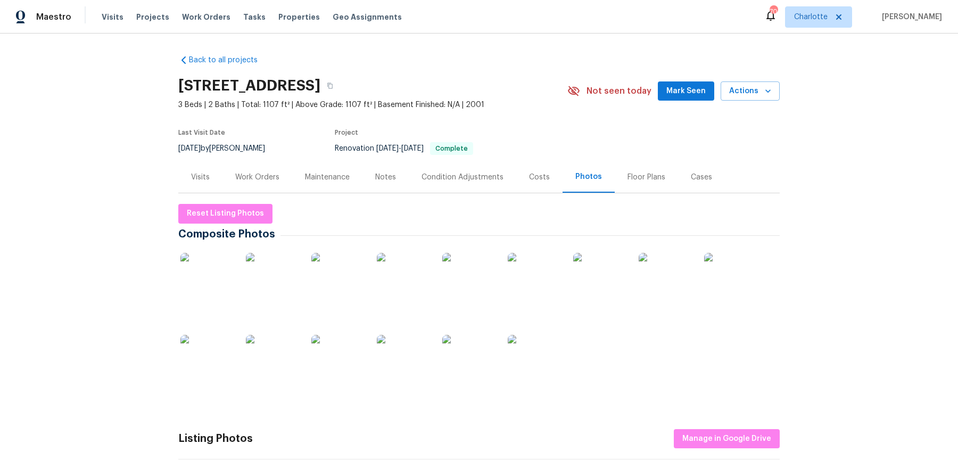
click at [509, 184] on div "Condition Adjustments" at bounding box center [462, 176] width 107 height 31
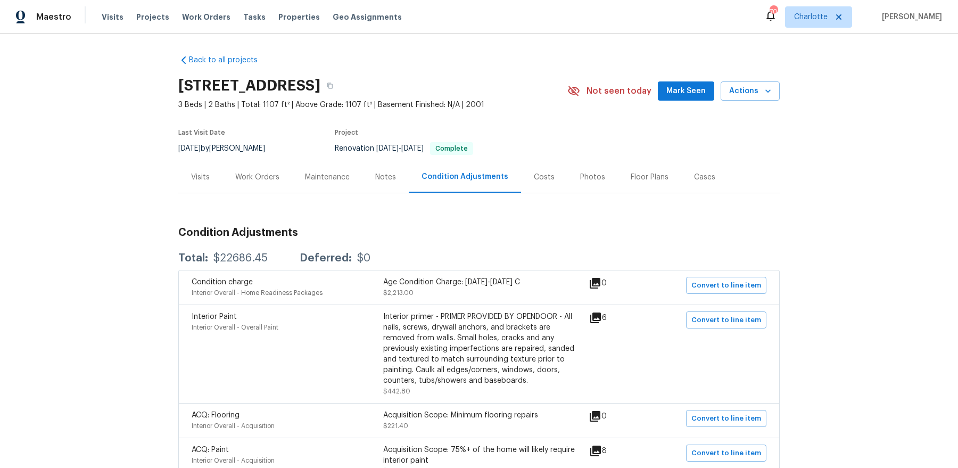
click at [543, 183] on div "Costs" at bounding box center [544, 176] width 46 height 31
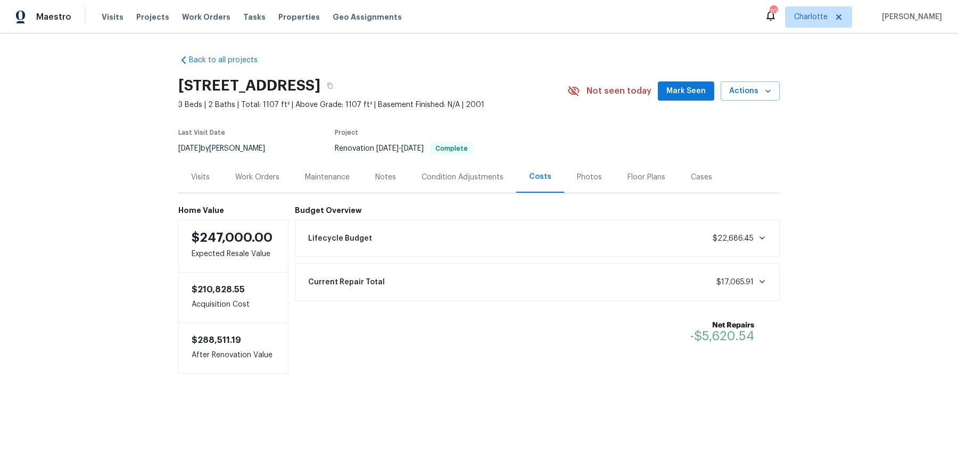
click at [384, 162] on div "Notes" at bounding box center [385, 176] width 46 height 31
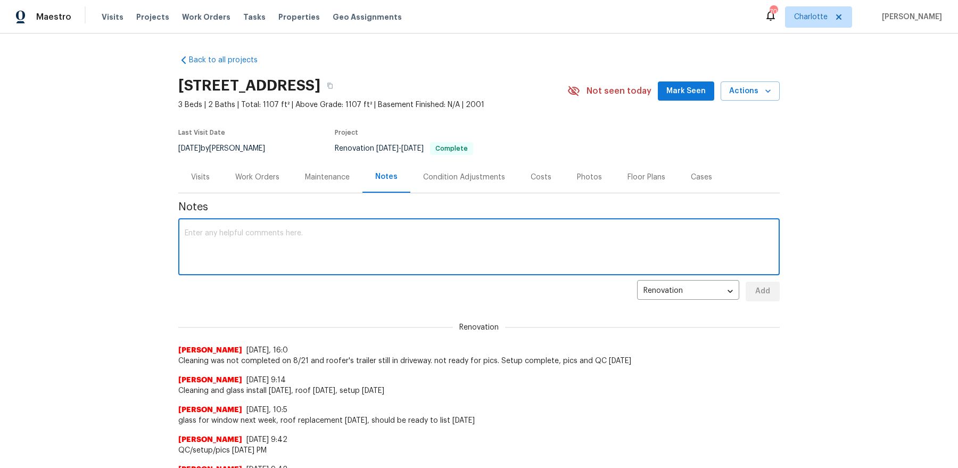
click at [314, 241] on textarea at bounding box center [479, 247] width 589 height 37
type textarea "attempted to push through yesterday and Maestro did not move to prelist as inte…"
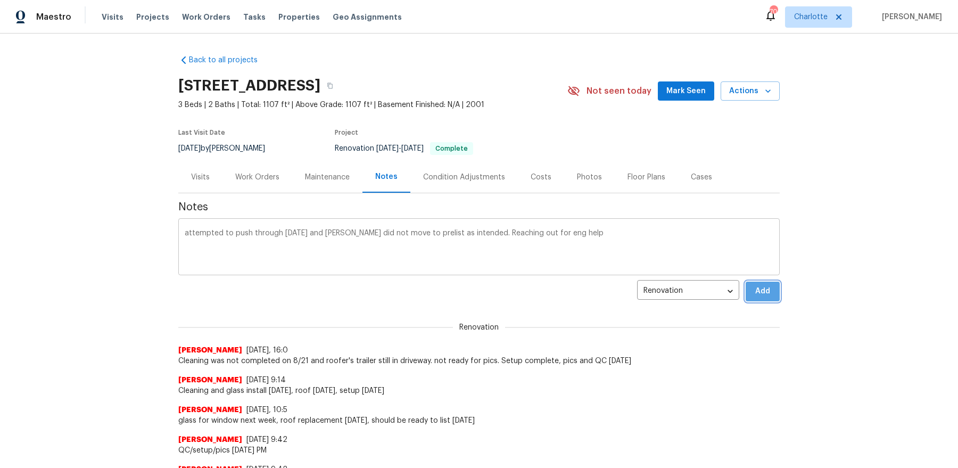
click at [745, 281] on button "Add" at bounding box center [762, 291] width 34 height 20
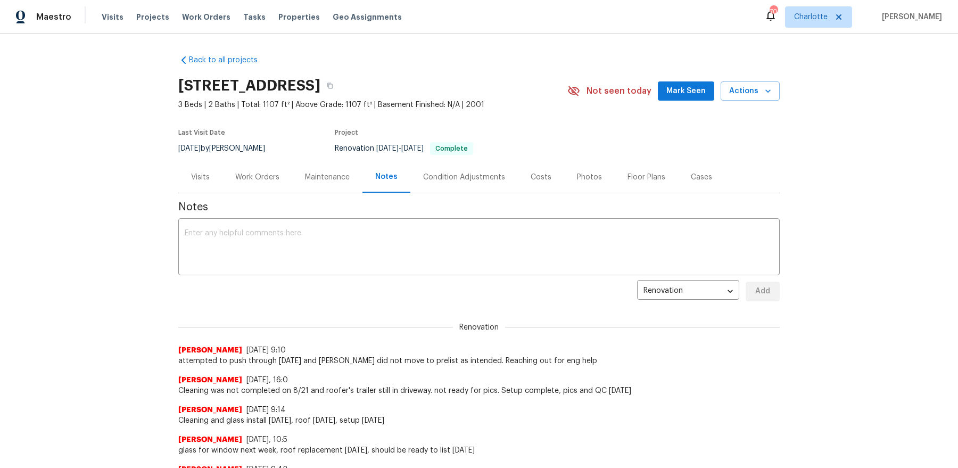
click at [215, 165] on div "Visits" at bounding box center [200, 176] width 44 height 31
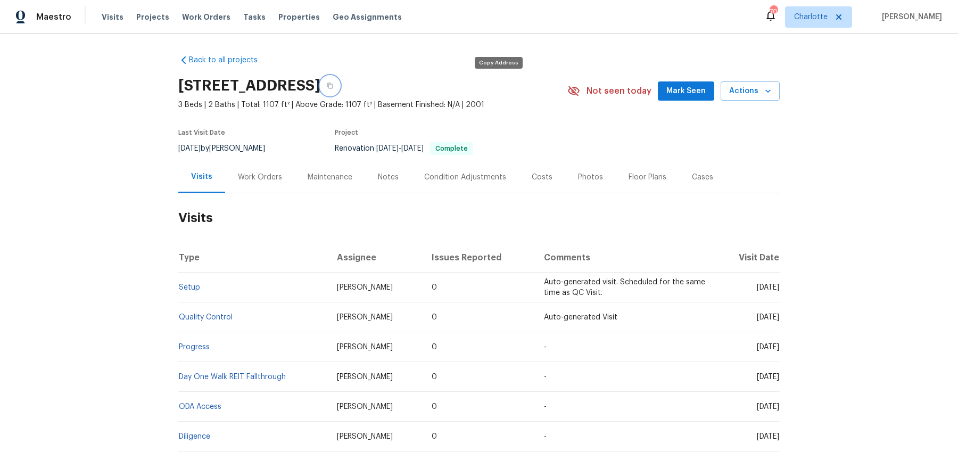
click at [333, 84] on icon "button" at bounding box center [330, 85] width 6 height 6
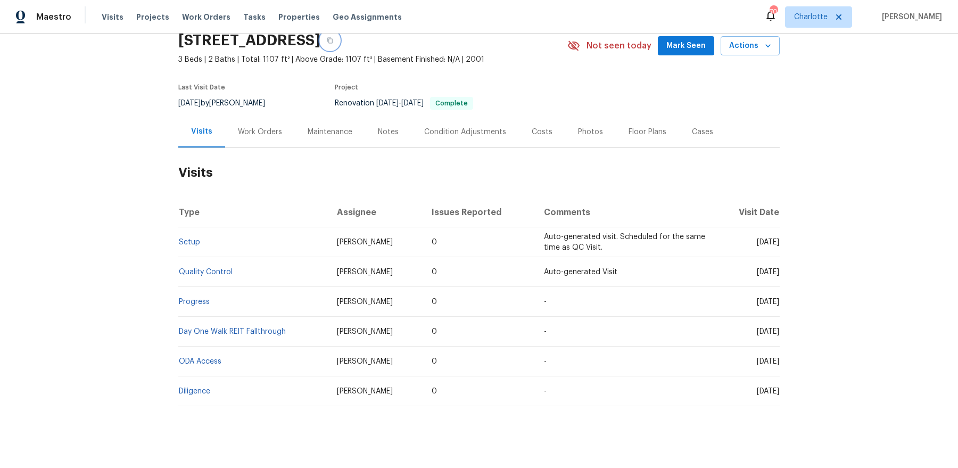
scroll to position [48, 0]
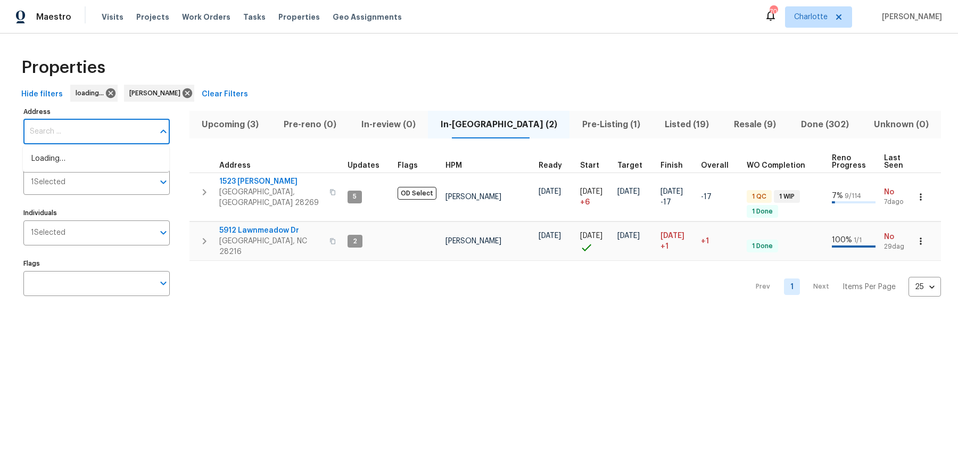
click at [126, 126] on input "Address" at bounding box center [88, 131] width 130 height 25
click at [109, 136] on input "Address" at bounding box center [88, 131] width 130 height 25
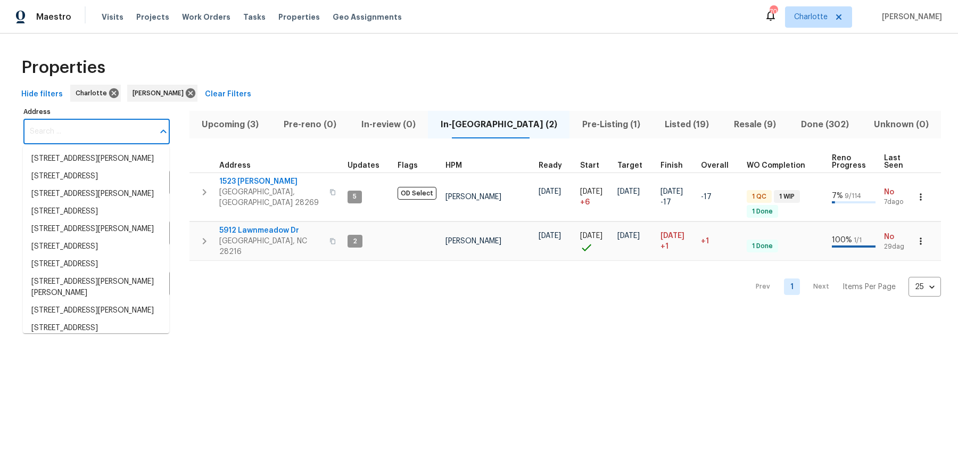
paste input "[STREET_ADDRESS][PERSON_NAME]"
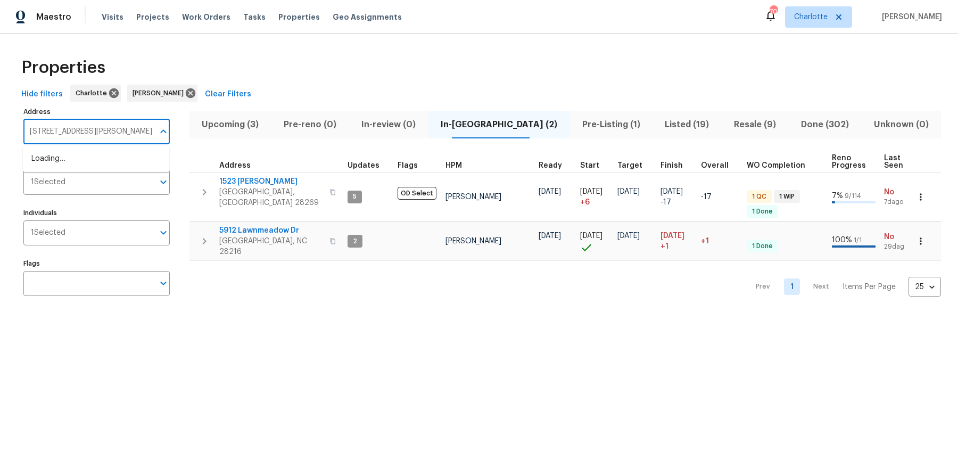
scroll to position [0, 22]
click at [98, 157] on li "5912 Lawnmeadow Dr Charlotte NC 28216" at bounding box center [96, 159] width 146 height 18
type input "5912 Lawnmeadow Dr Charlotte NC 28216"
click at [384, 136] on button "In-review (0)" at bounding box center [388, 125] width 79 height 28
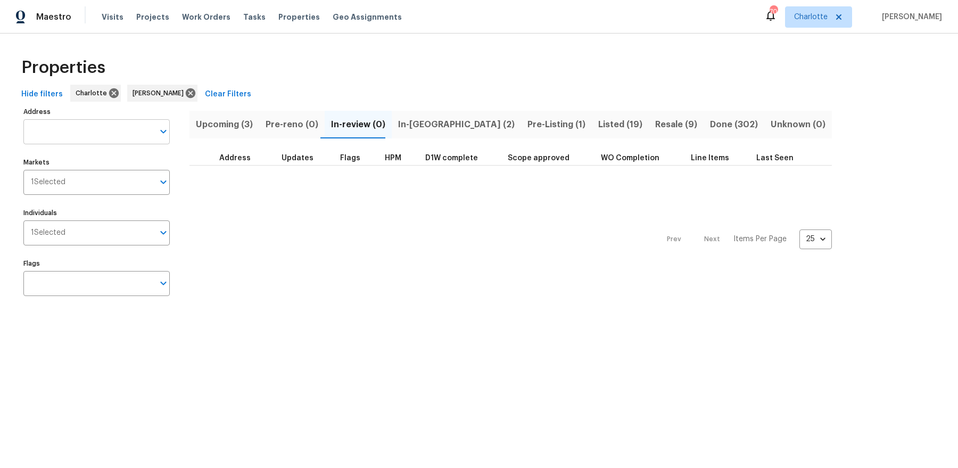
click at [127, 123] on input "Address" at bounding box center [88, 131] width 130 height 25
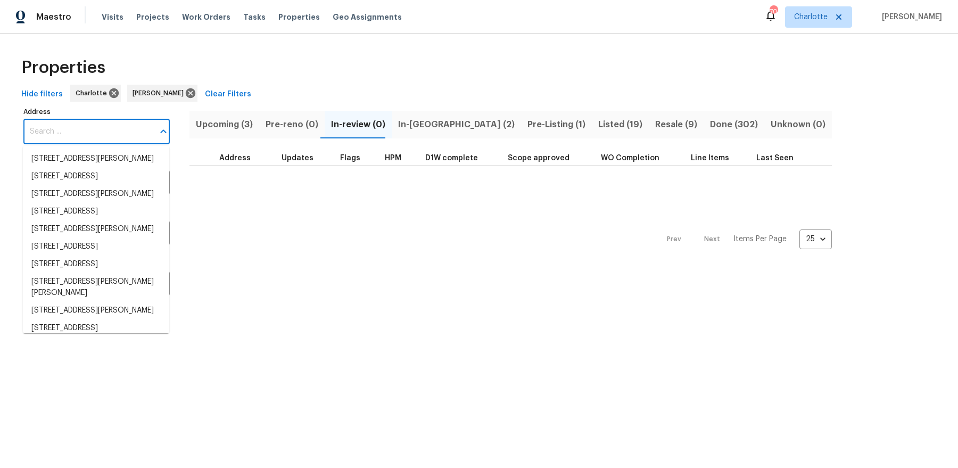
paste input "5912 Lawnmeadow Dr Charlotte NC 28216"
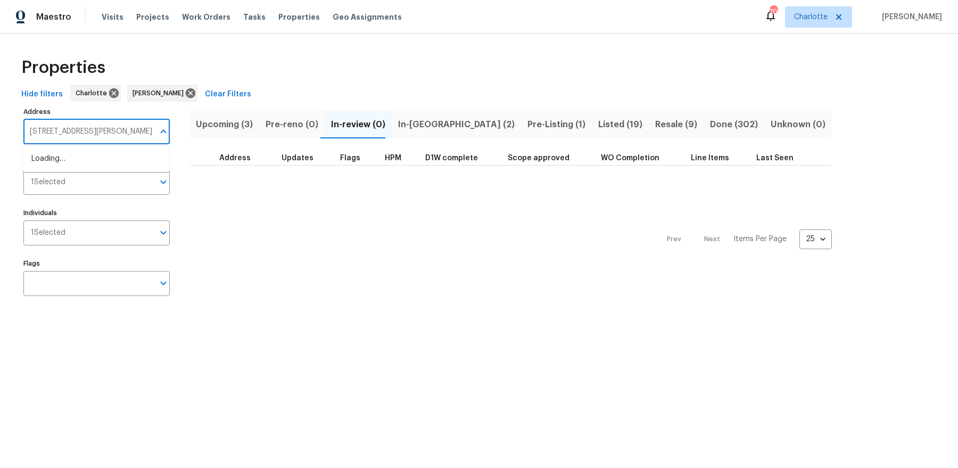
scroll to position [0, 22]
click at [104, 163] on li "5912 Lawnmeadow Dr Charlotte NC 28216" at bounding box center [96, 159] width 146 height 18
type input "5912 Lawnmeadow Dr Charlotte NC 28216"
click at [420, 131] on button "In-[GEOGRAPHIC_DATA] (2)" at bounding box center [456, 125] width 129 height 28
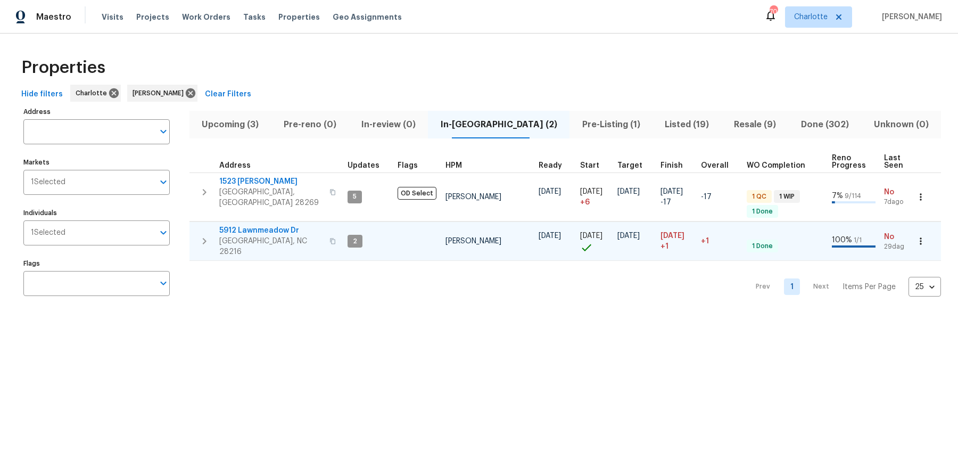
click at [252, 227] on span "5912 Lawnmeadow Dr" at bounding box center [271, 230] width 104 height 11
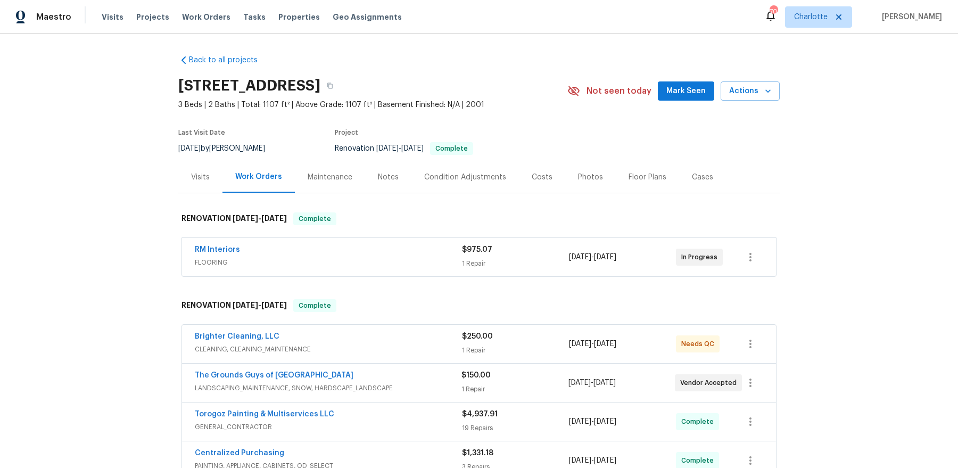
click at [189, 184] on div "Visits" at bounding box center [200, 176] width 44 height 31
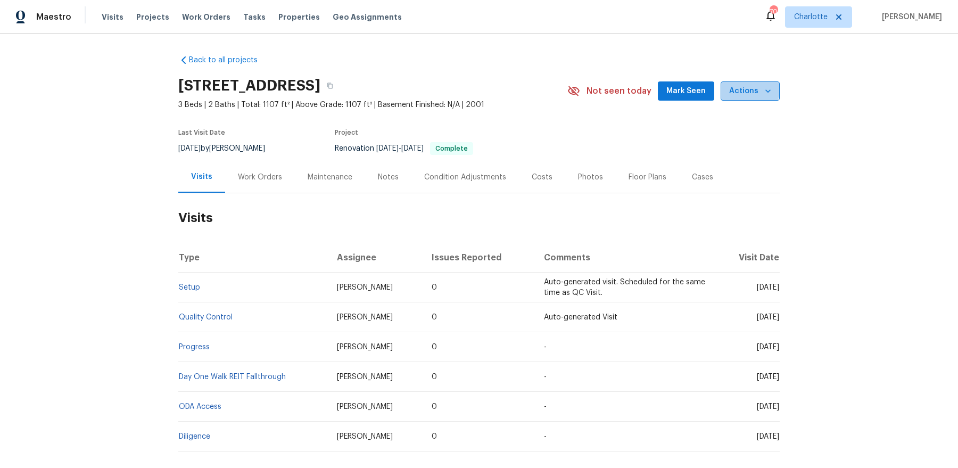
click at [745, 87] on span "Actions" at bounding box center [750, 91] width 42 height 13
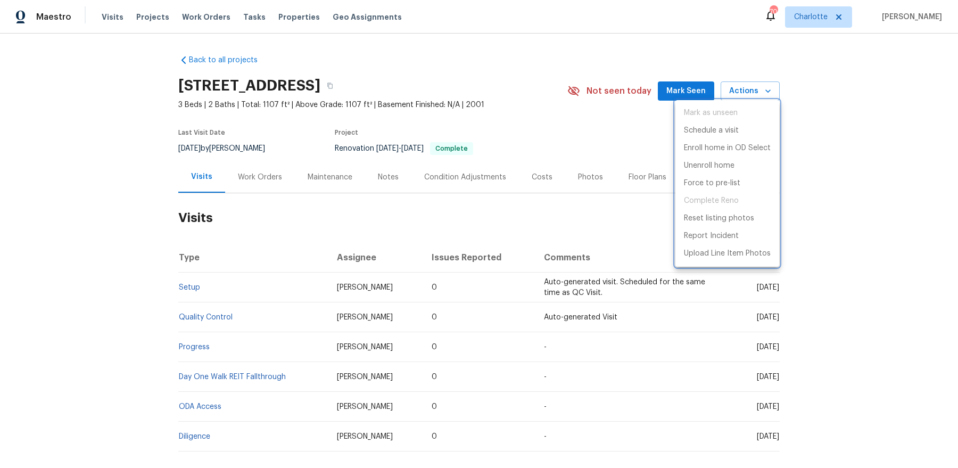
click at [564, 139] on div at bounding box center [479, 234] width 958 height 468
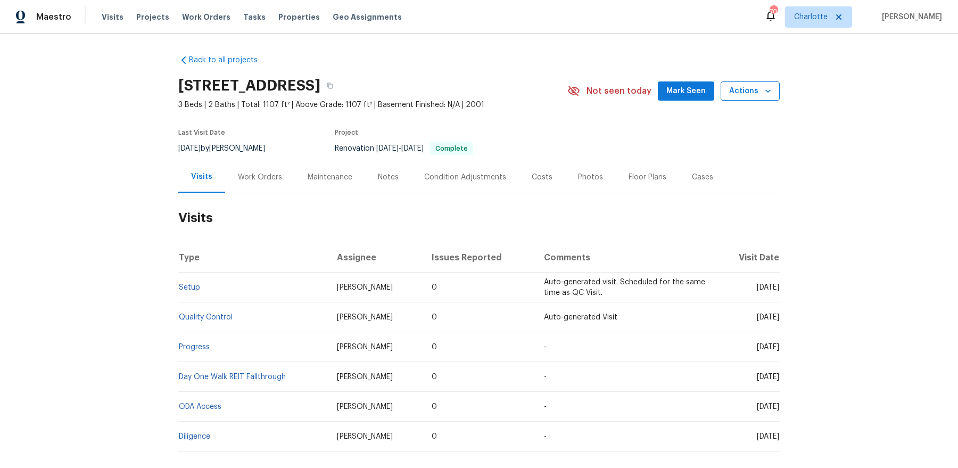
click at [779, 88] on button "Actions" at bounding box center [749, 91] width 59 height 20
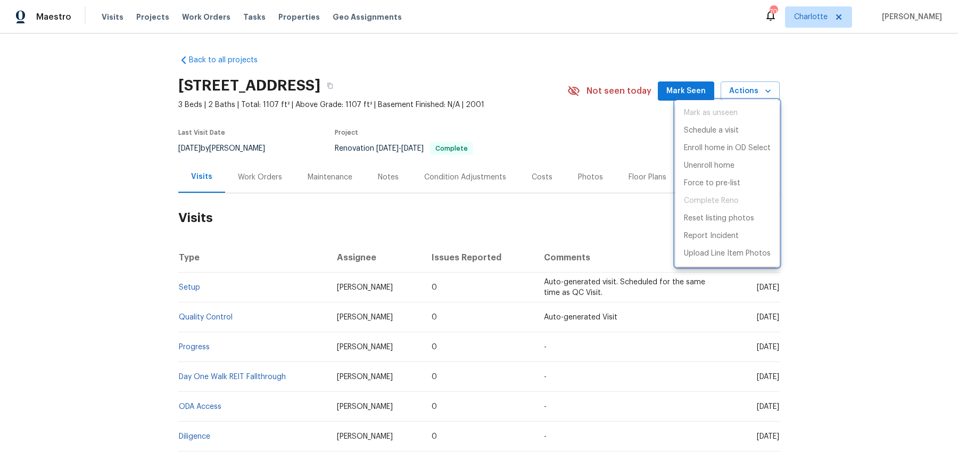
click at [467, 64] on div at bounding box center [479, 234] width 958 height 468
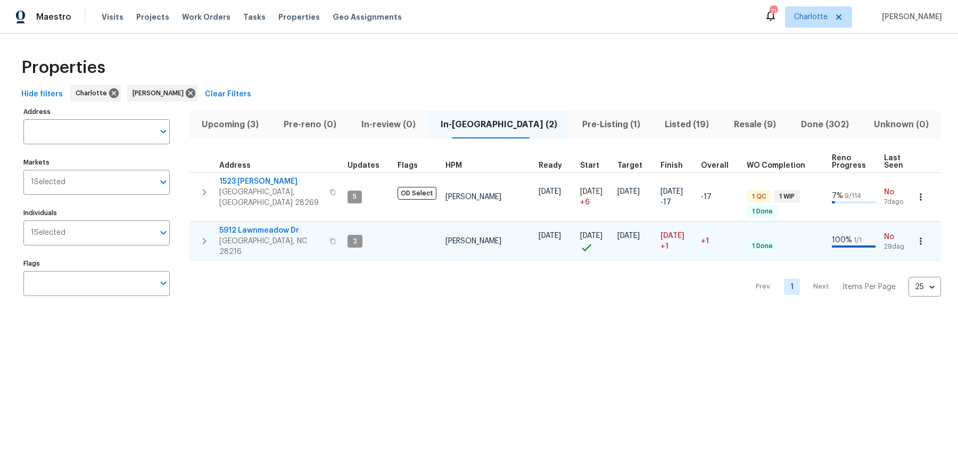
click at [270, 225] on span "5912 Lawnmeadow Dr" at bounding box center [271, 230] width 104 height 11
click at [267, 226] on span "5912 Lawnmeadow Dr" at bounding box center [271, 230] width 104 height 11
click at [261, 225] on span "5912 Lawnmeadow Dr" at bounding box center [271, 230] width 104 height 11
click at [681, 127] on span "Listed (19)" at bounding box center [687, 124] width 56 height 15
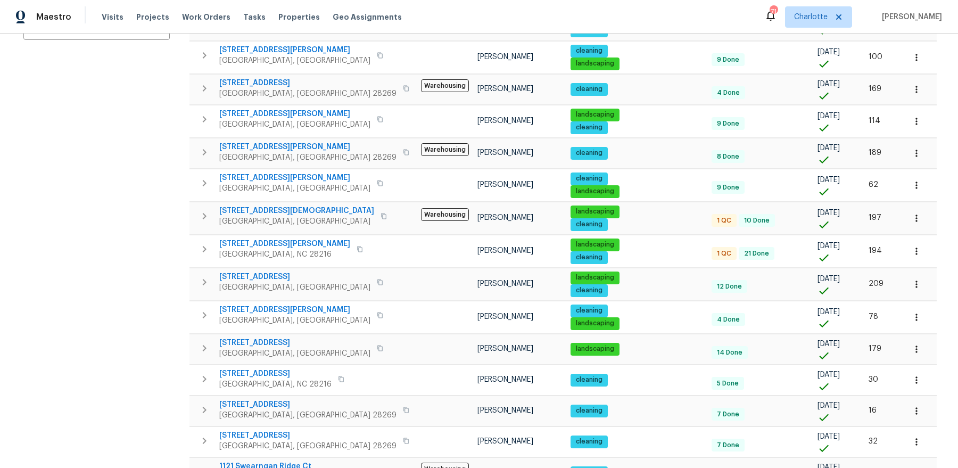
scroll to position [344, 0]
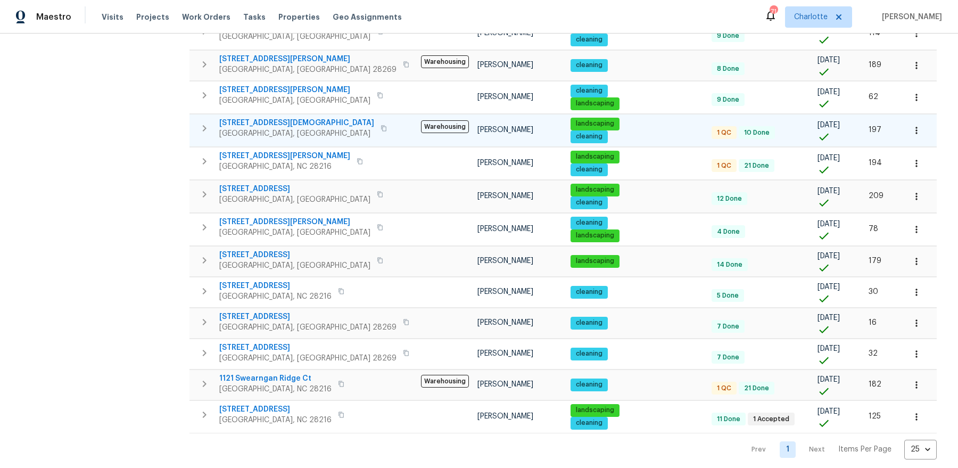
click at [265, 121] on span "7007 Church Wood Ln" at bounding box center [296, 123] width 155 height 11
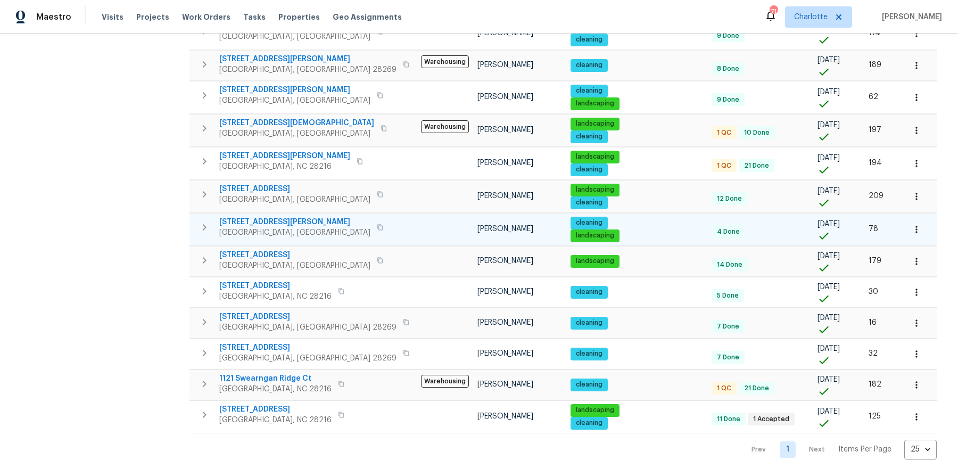
click at [253, 151] on span "8353 Ainsworth St" at bounding box center [284, 156] width 131 height 11
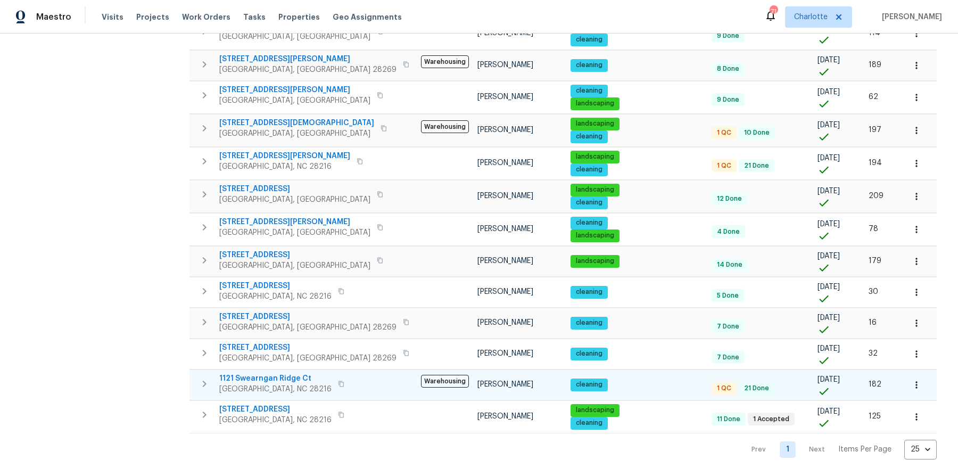
click at [248, 373] on span "1121 Swearngan Ridge Ct" at bounding box center [275, 378] width 112 height 11
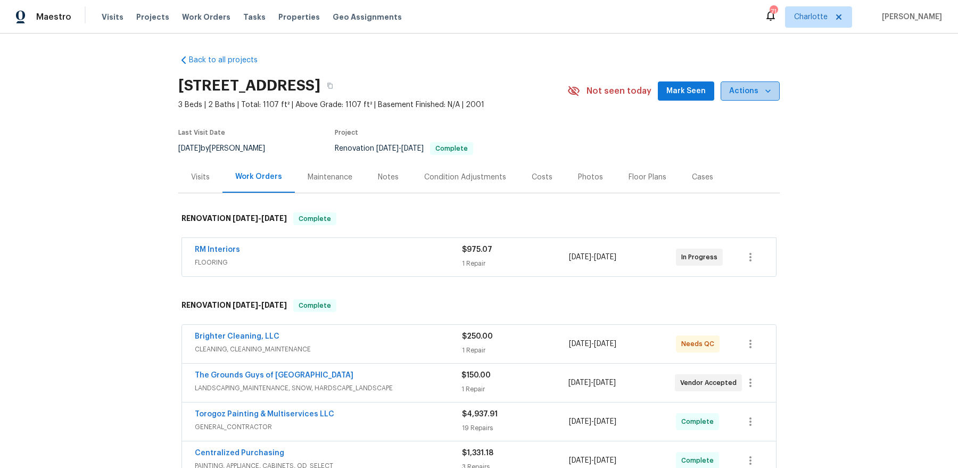
click at [769, 94] on icon "button" at bounding box center [768, 91] width 11 height 11
click at [380, 179] on div "Notes" at bounding box center [388, 177] width 21 height 11
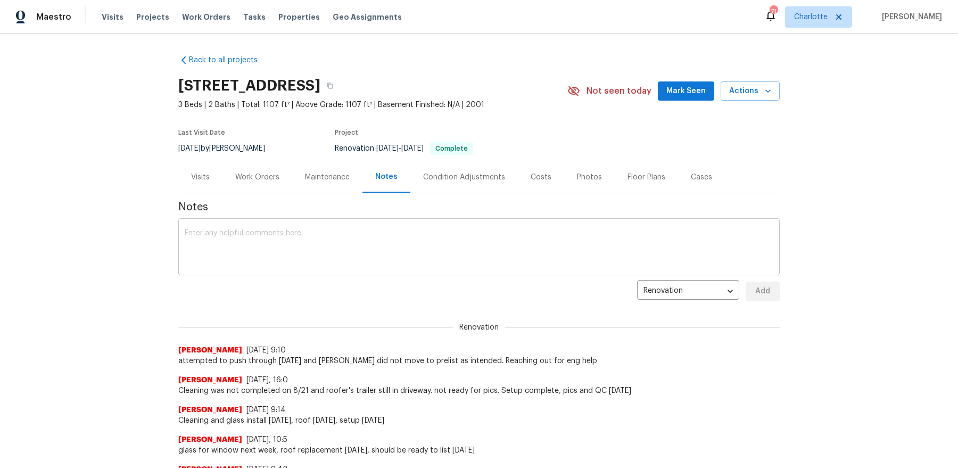
click at [305, 245] on textarea at bounding box center [479, 247] width 589 height 37
paste textarea "[URL][DOMAIN_NAME]"
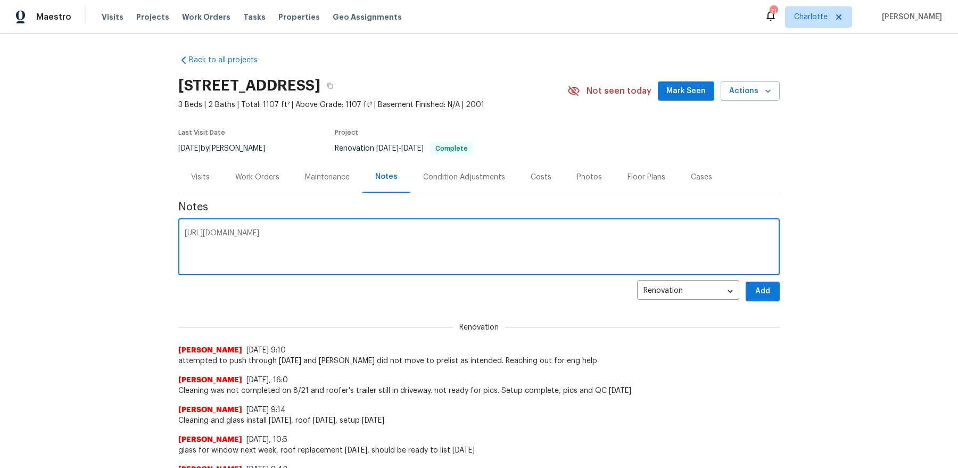
type textarea "[URL][DOMAIN_NAME]"
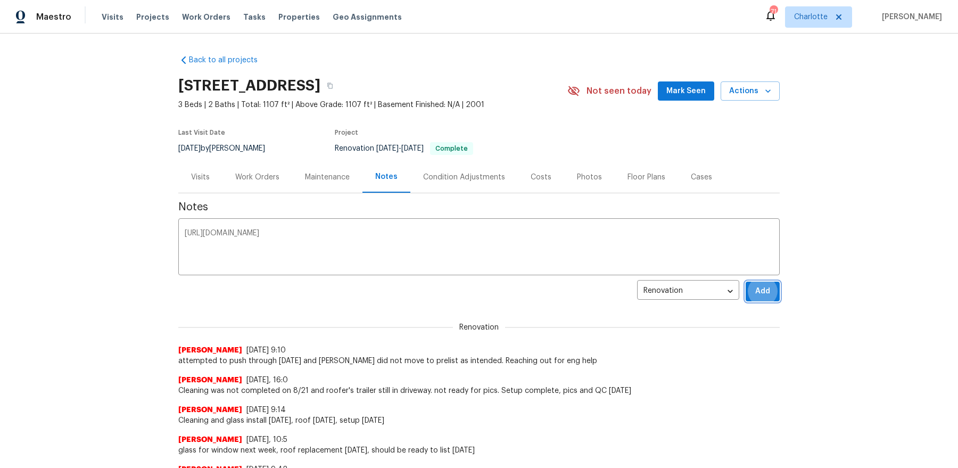
click at [745, 281] on button "Add" at bounding box center [762, 291] width 34 height 20
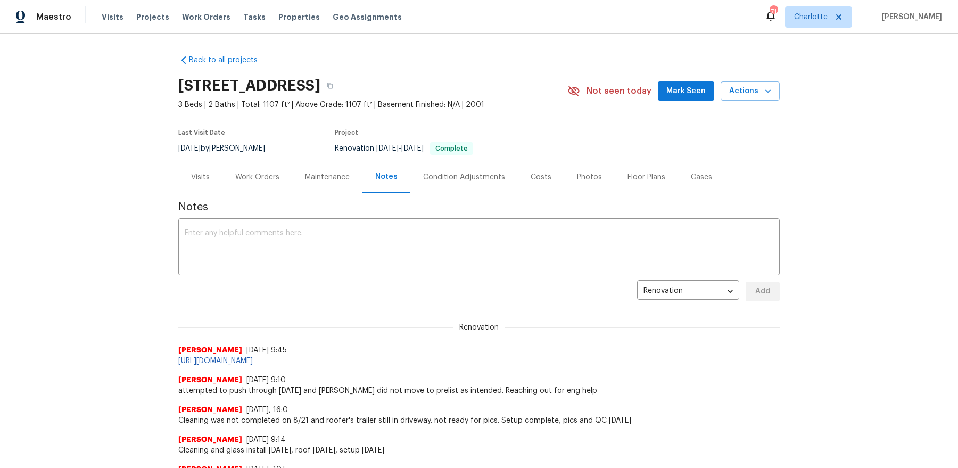
click at [670, 103] on div "5912 Lawnmeadow Dr, Charlotte, NC 28216 3 Beds | 2 Baths | Total: 1107 ft² | Ab…" at bounding box center [478, 91] width 601 height 38
click at [672, 87] on span "Mark Seen" at bounding box center [685, 91] width 39 height 13
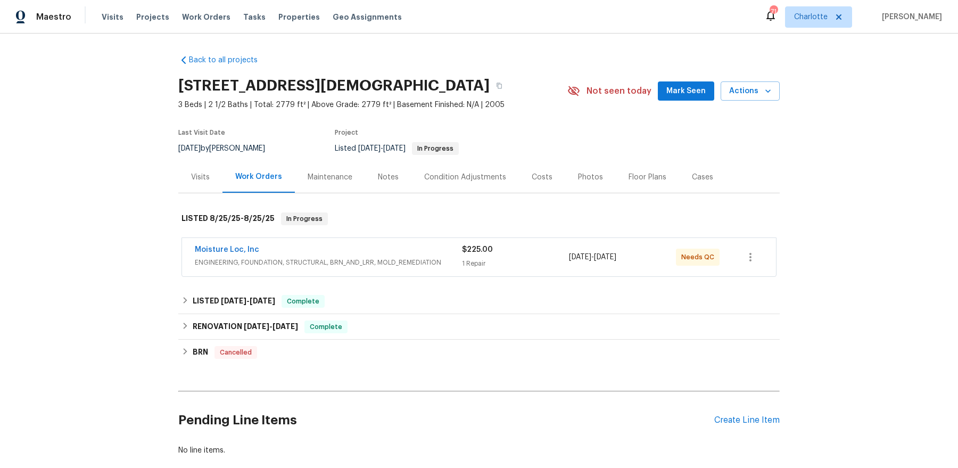
click at [358, 268] on div "Moisture Loc, Inc ENGINEERING, FOUNDATION, STRUCTURAL, BRN_AND_LRR, MOLD_REMEDI…" at bounding box center [328, 257] width 267 height 26
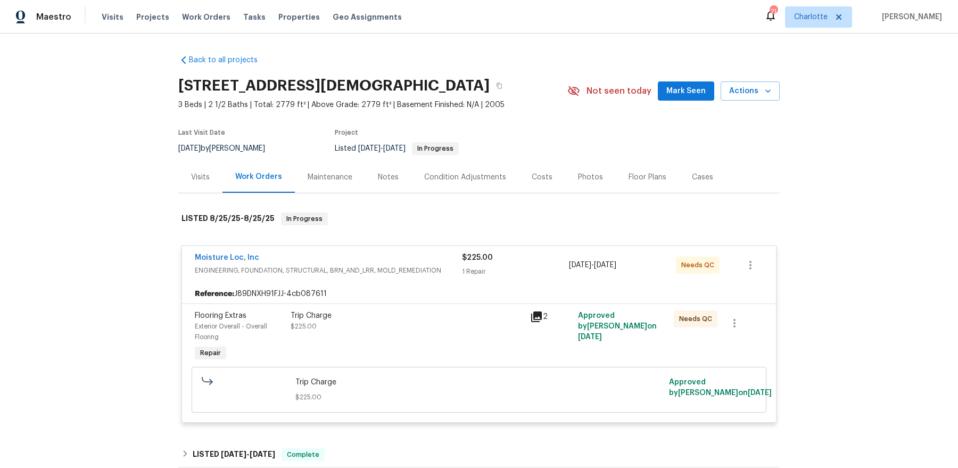
click at [330, 328] on div "Trip Charge $225.00" at bounding box center [407, 320] width 233 height 21
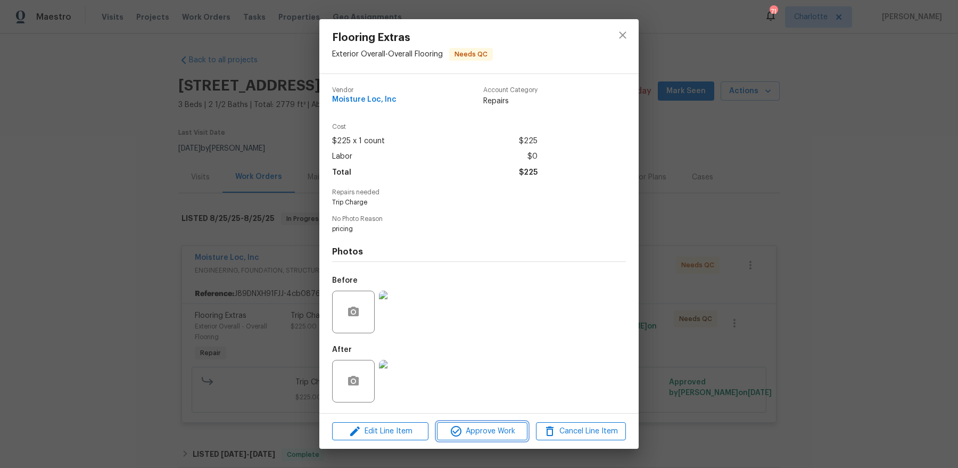
click at [475, 374] on span "Approve Work" at bounding box center [482, 431] width 84 height 13
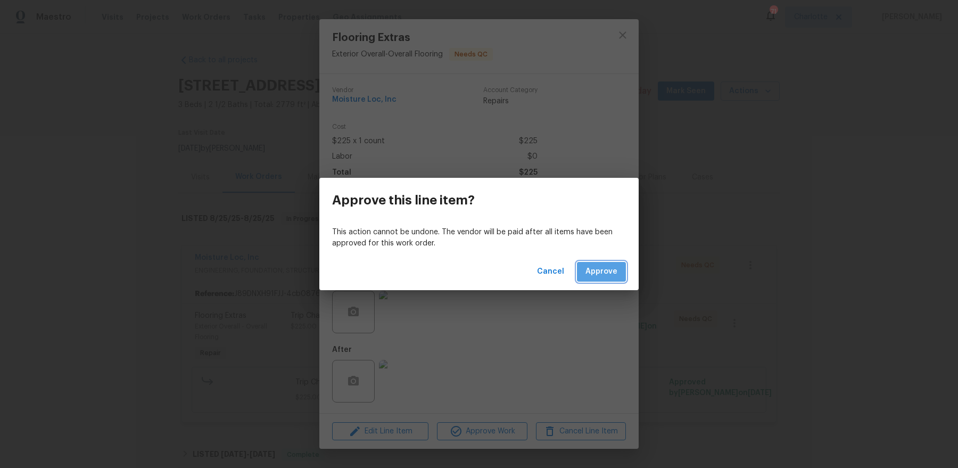
click at [615, 275] on span "Approve" at bounding box center [601, 271] width 32 height 13
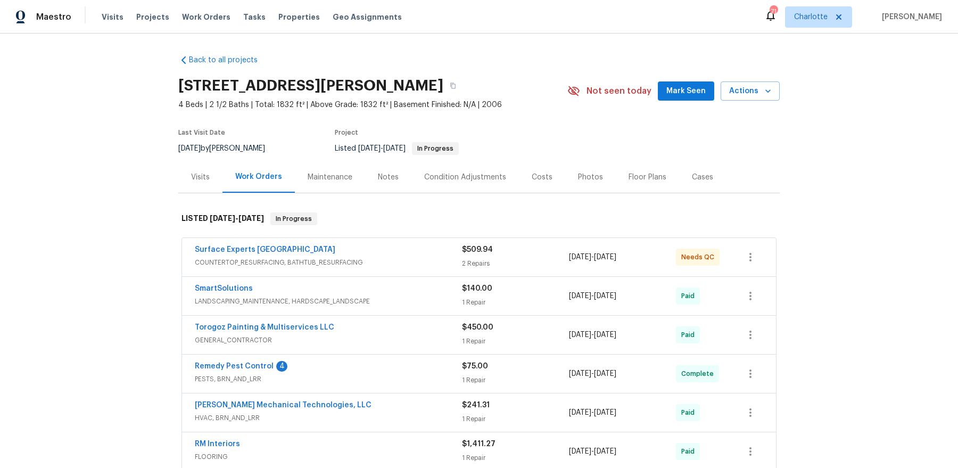
click at [358, 261] on span "COUNTERTOP_RESURFACING, BATHTUB_RESURFACING" at bounding box center [328, 262] width 267 height 11
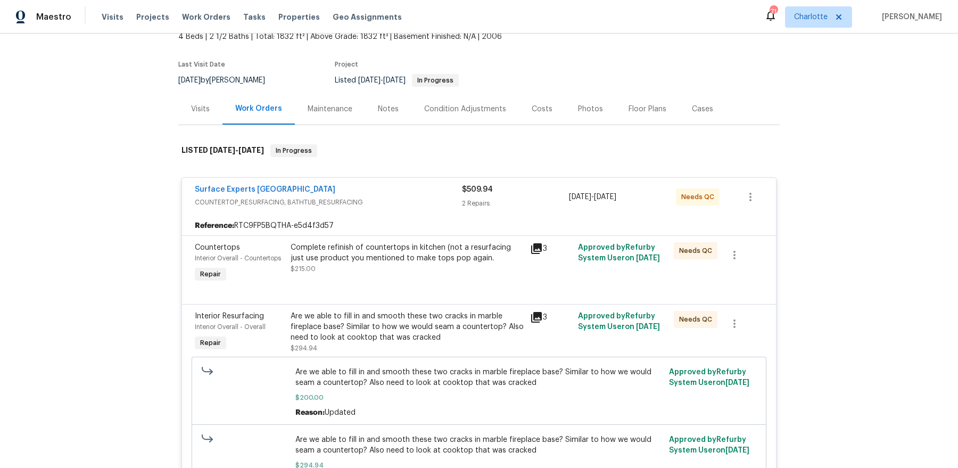
scroll to position [1, 0]
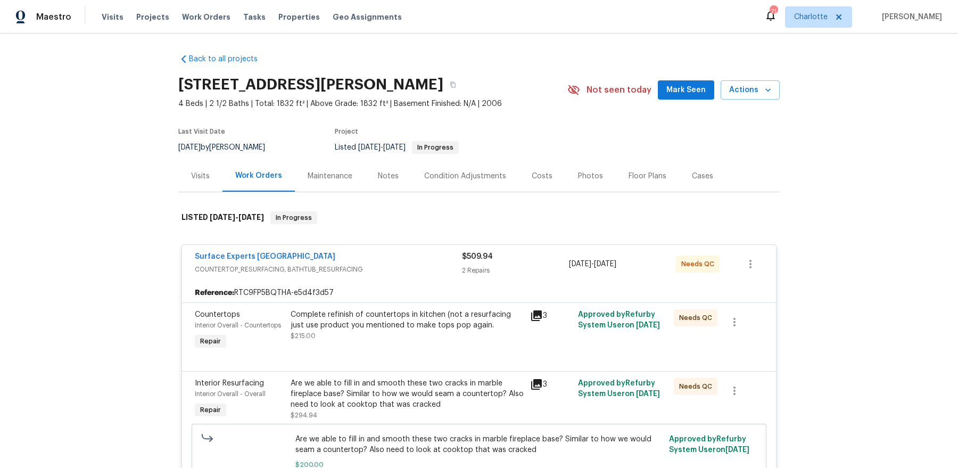
click at [374, 329] on div "Complete refinish of countertops in kitchen (not a resurfacing just use product…" at bounding box center [407, 325] width 233 height 32
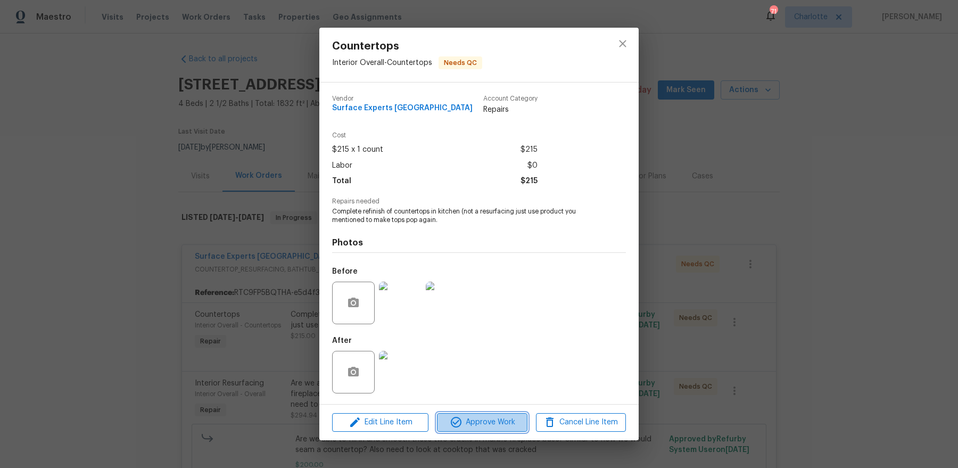
click at [467, 374] on button "Approve Work" at bounding box center [482, 422] width 90 height 19
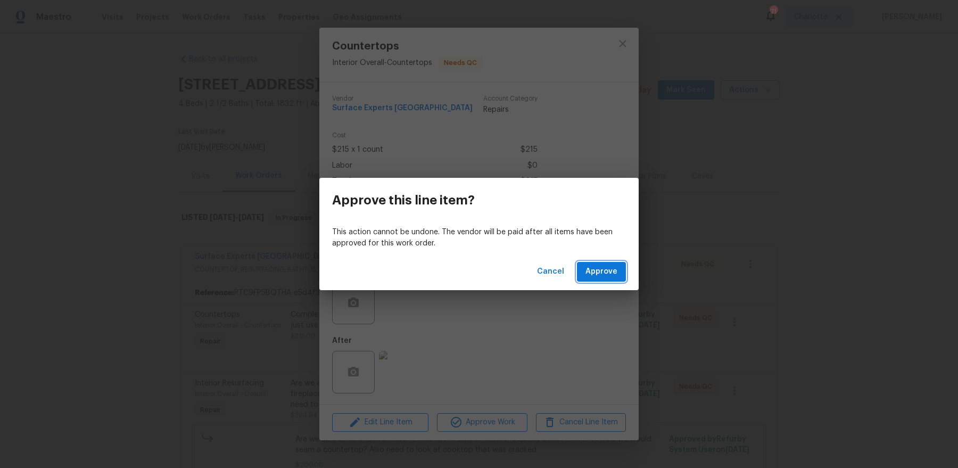
click at [598, 271] on span "Approve" at bounding box center [601, 271] width 32 height 13
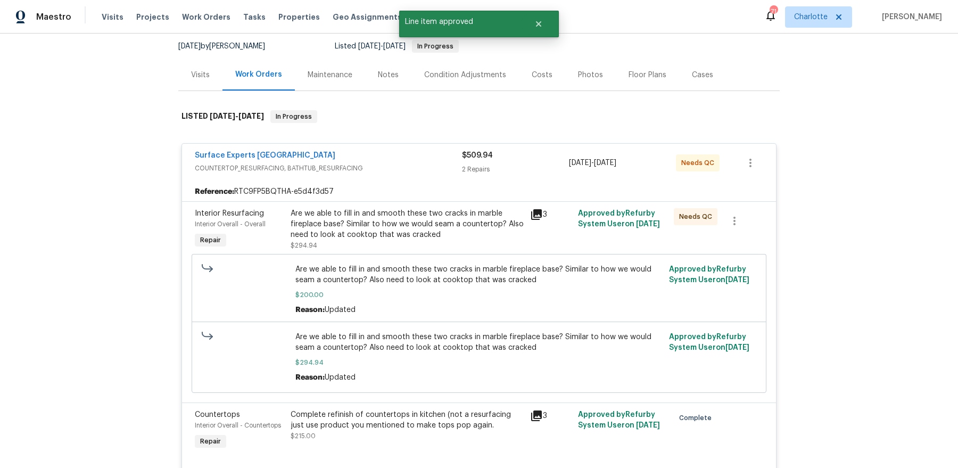
scroll to position [147, 0]
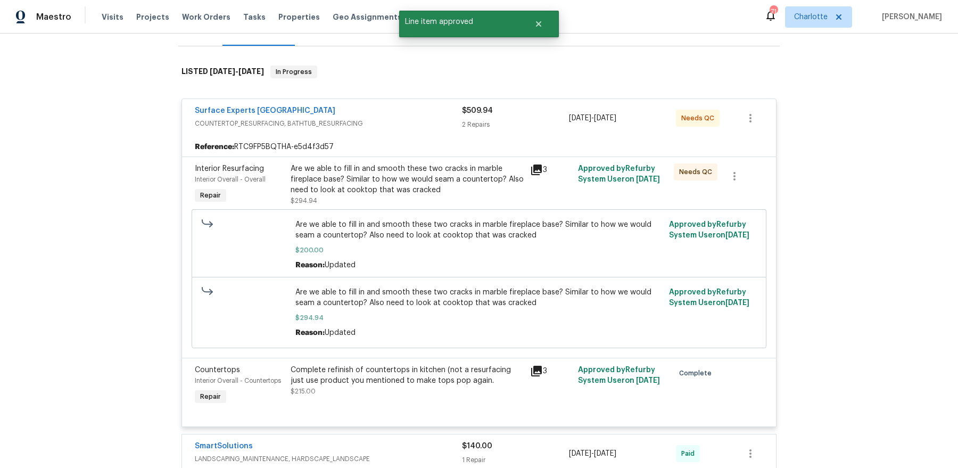
click at [385, 168] on div "Are we able to fill in and smooth these two cracks in marble fireplace base? Si…" at bounding box center [407, 179] width 233 height 32
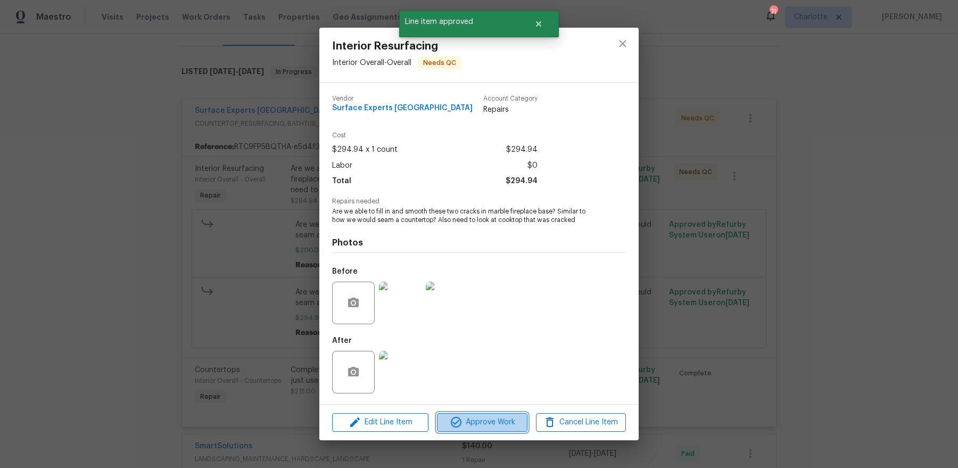
click at [487, 374] on span "Approve Work" at bounding box center [482, 422] width 84 height 13
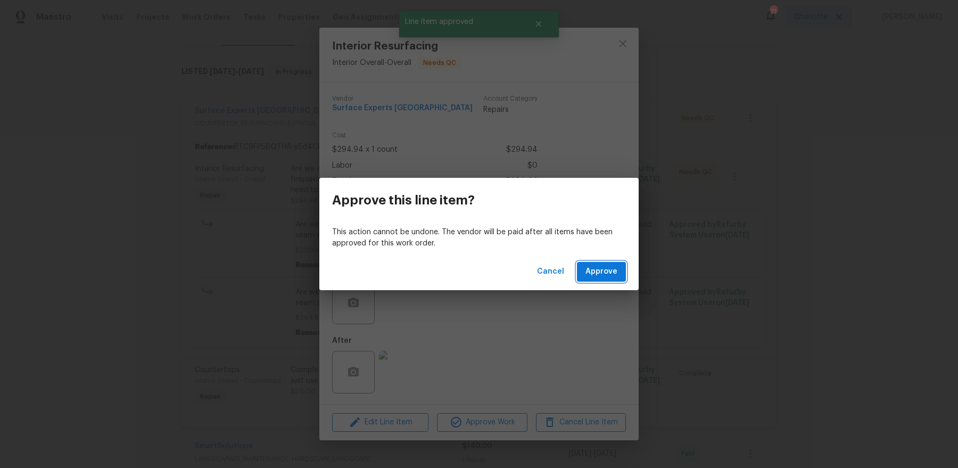
click at [615, 271] on span "Approve" at bounding box center [601, 271] width 32 height 13
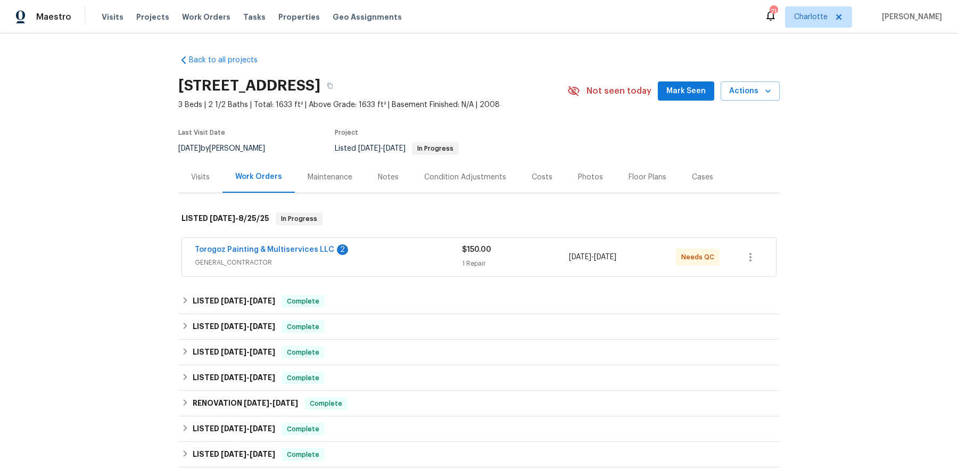
click at [361, 261] on span "GENERAL_CONTRACTOR" at bounding box center [328, 262] width 267 height 11
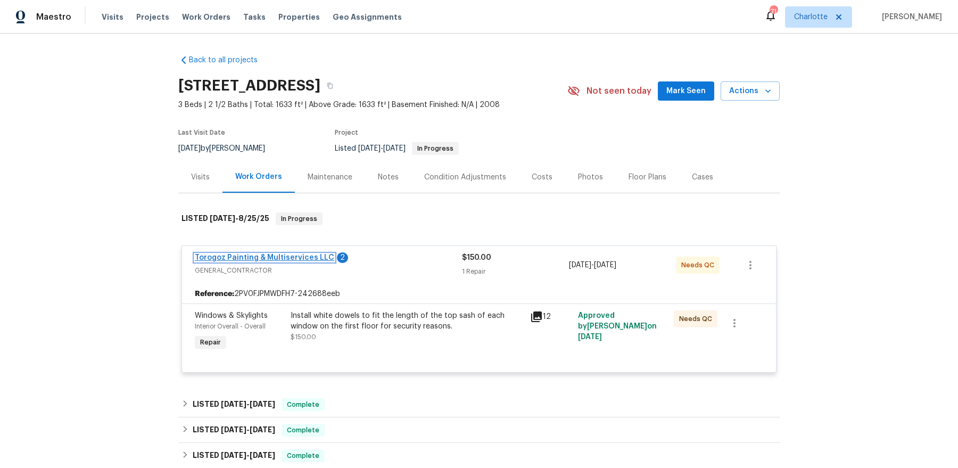
click at [296, 260] on link "Torogoz Painting & Multiservices LLC" at bounding box center [264, 257] width 139 height 7
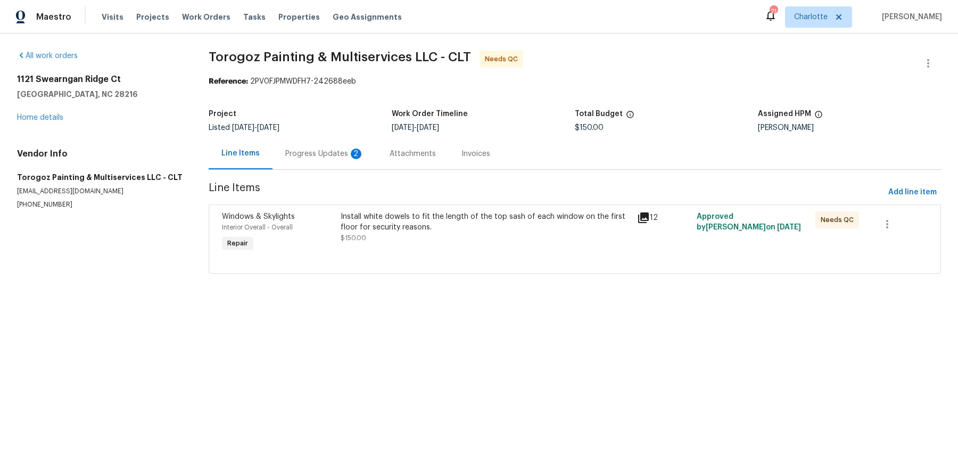
click at [649, 217] on icon at bounding box center [643, 217] width 11 height 11
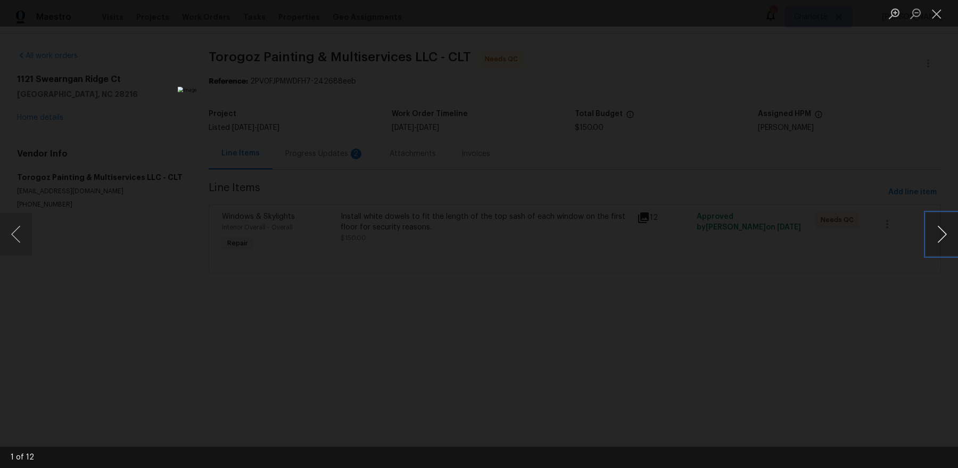
click at [766, 231] on button "Next image" at bounding box center [942, 234] width 32 height 43
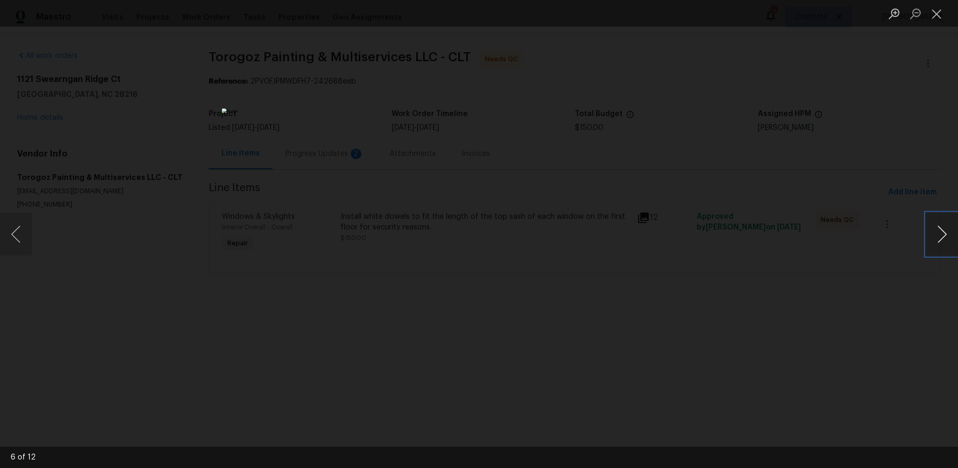
click at [766, 231] on button "Next image" at bounding box center [942, 234] width 32 height 43
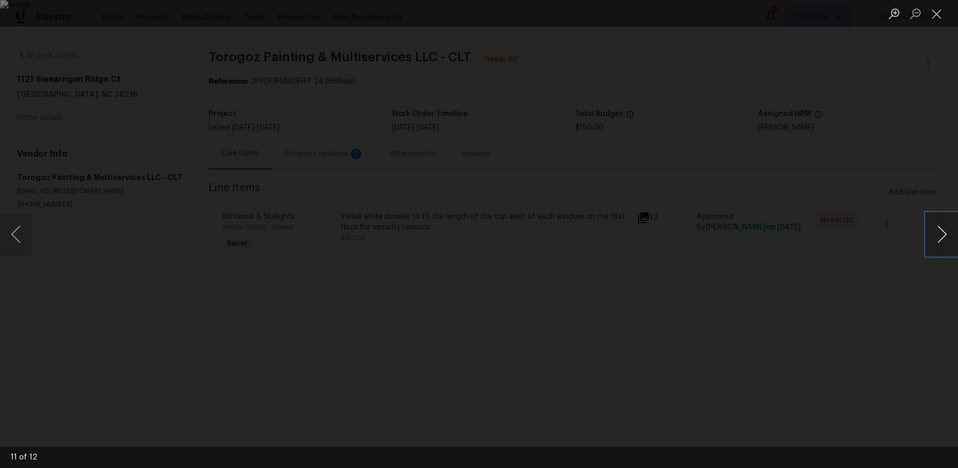
click at [766, 231] on button "Next image" at bounding box center [942, 234] width 32 height 43
click at [766, 163] on div "Lightbox" at bounding box center [479, 234] width 958 height 468
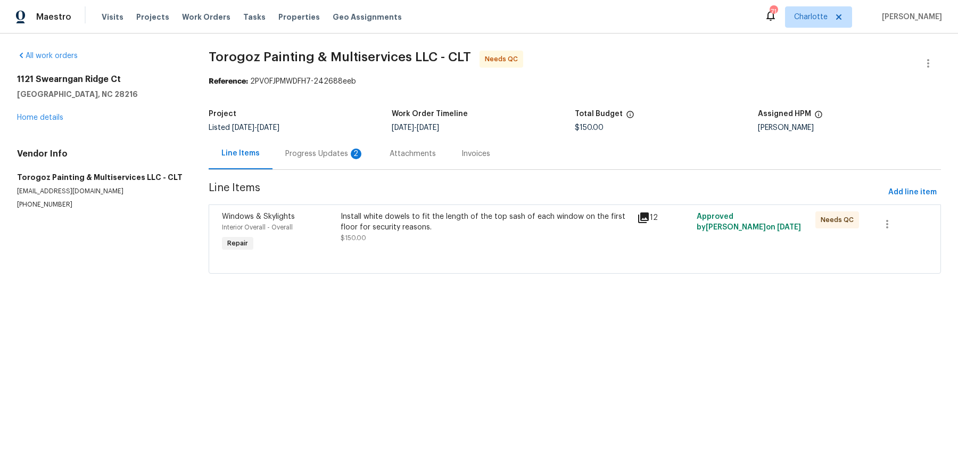
click at [488, 221] on div "Install white dowels to fit the length of the top sash of each window on the fi…" at bounding box center [486, 221] width 291 height 21
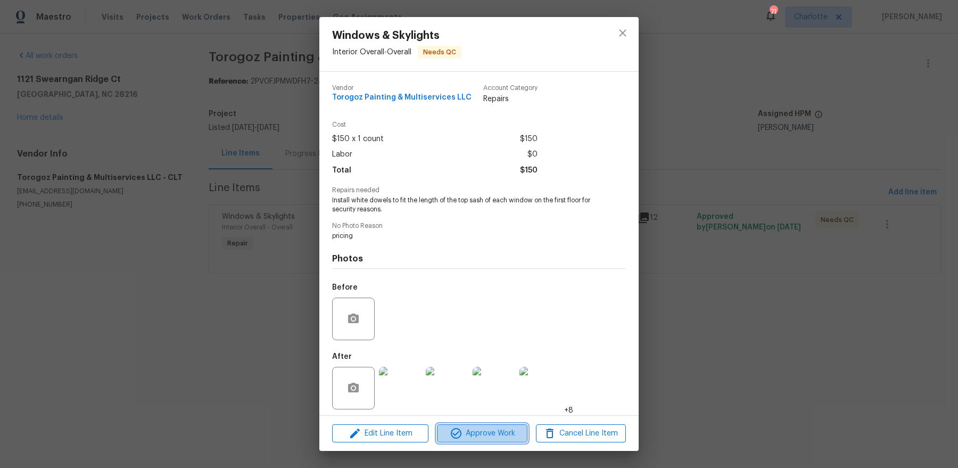
click at [477, 374] on span "Approve Work" at bounding box center [482, 433] width 84 height 13
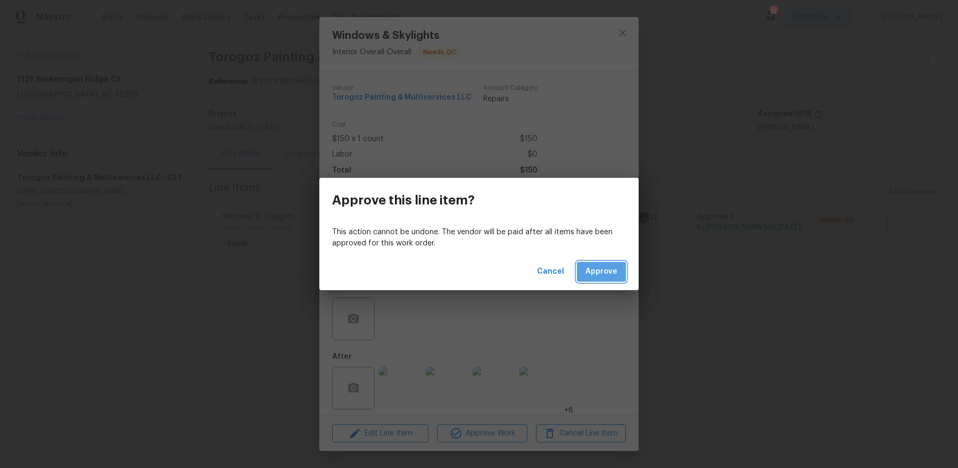
click at [615, 272] on span "Approve" at bounding box center [601, 271] width 32 height 13
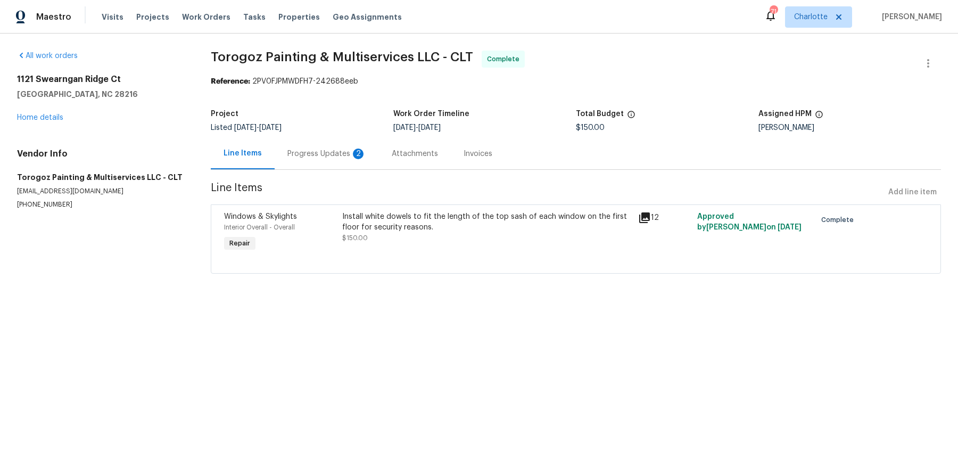
click at [350, 169] on div "Progress Updates 2" at bounding box center [327, 153] width 104 height 31
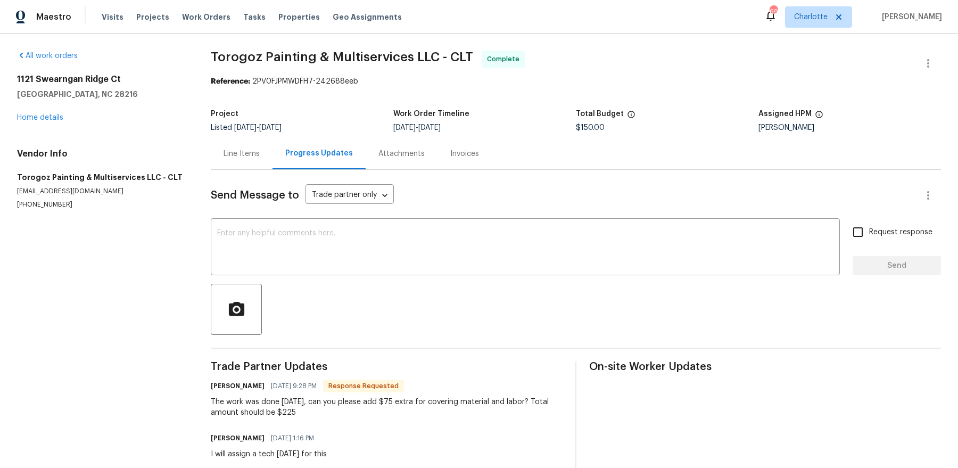
scroll to position [1, 0]
click at [40, 115] on link "Home details" at bounding box center [40, 116] width 46 height 7
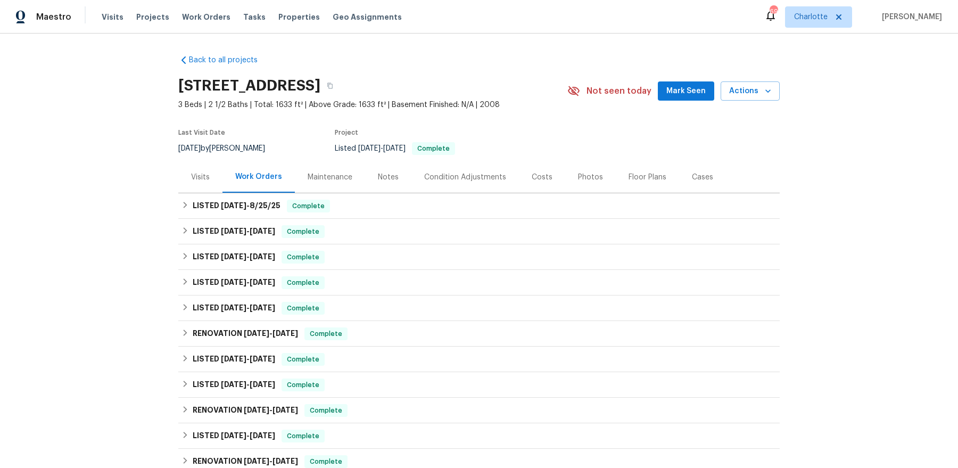
scroll to position [194, 0]
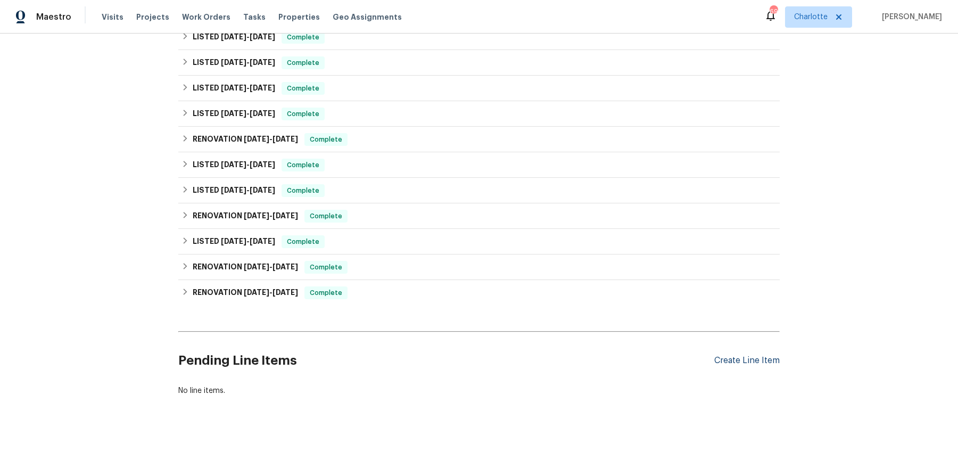
click at [757, 363] on div "Create Line Item" at bounding box center [746, 360] width 65 height 10
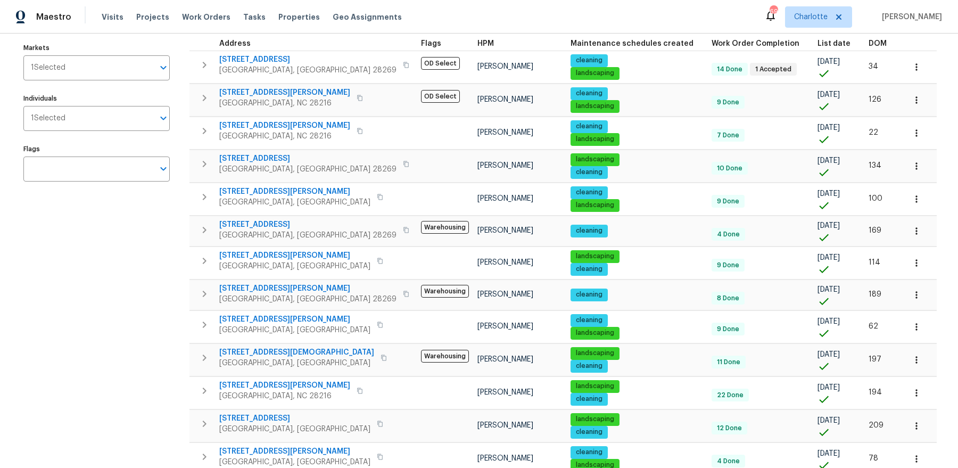
scroll to position [35, 0]
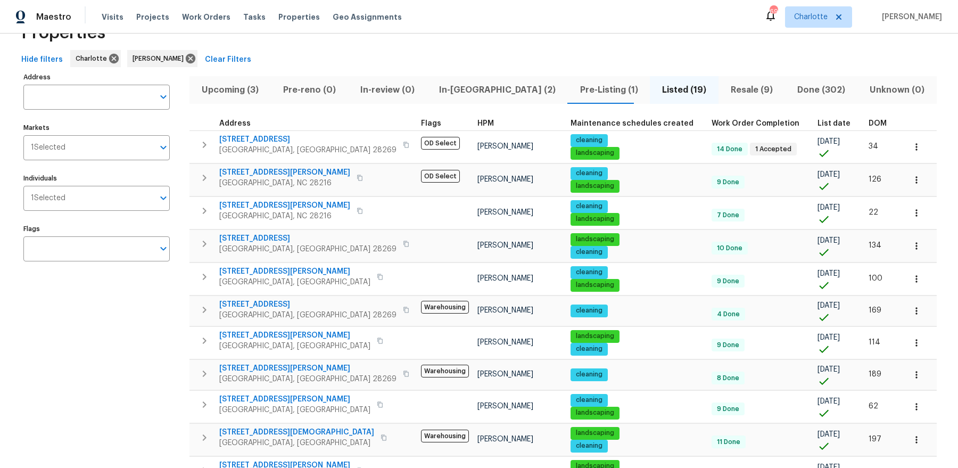
click at [725, 88] on span "Resale (9)" at bounding box center [752, 89] width 54 height 15
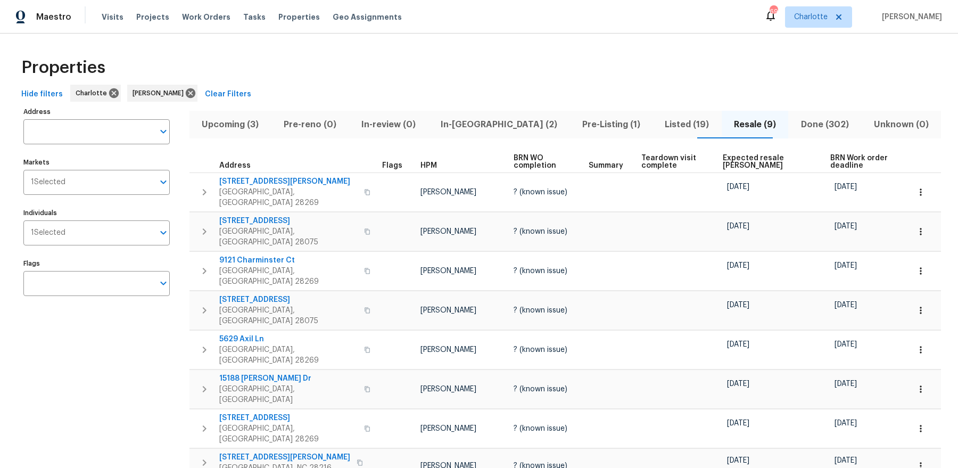
click at [830, 154] on span "BRN Work order deadline" at bounding box center [860, 161] width 61 height 15
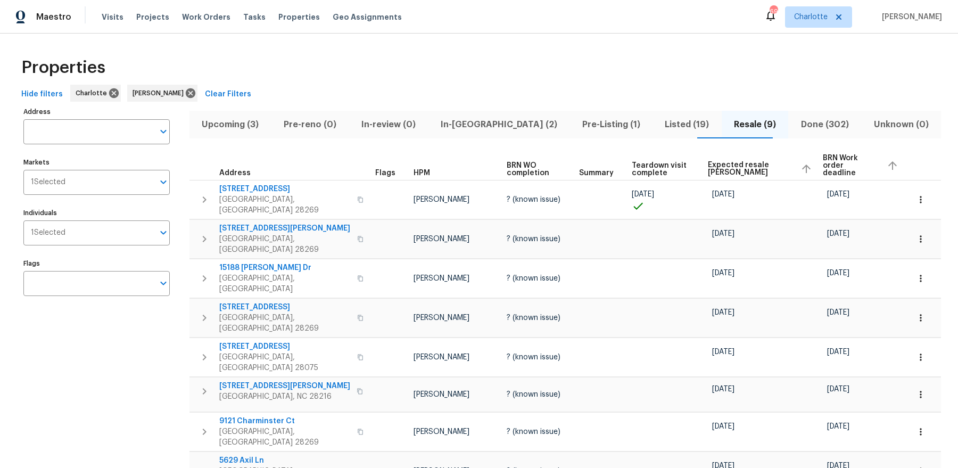
scroll to position [61, 0]
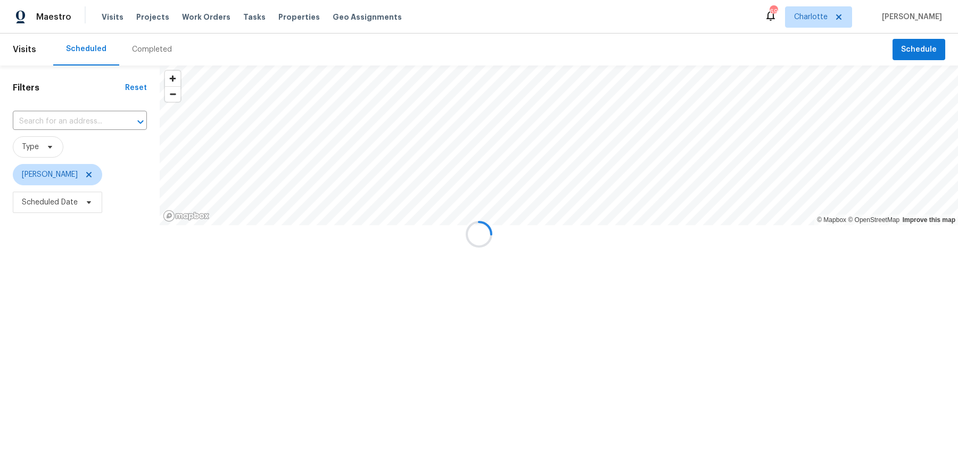
click at [48, 138] on div at bounding box center [479, 234] width 958 height 468
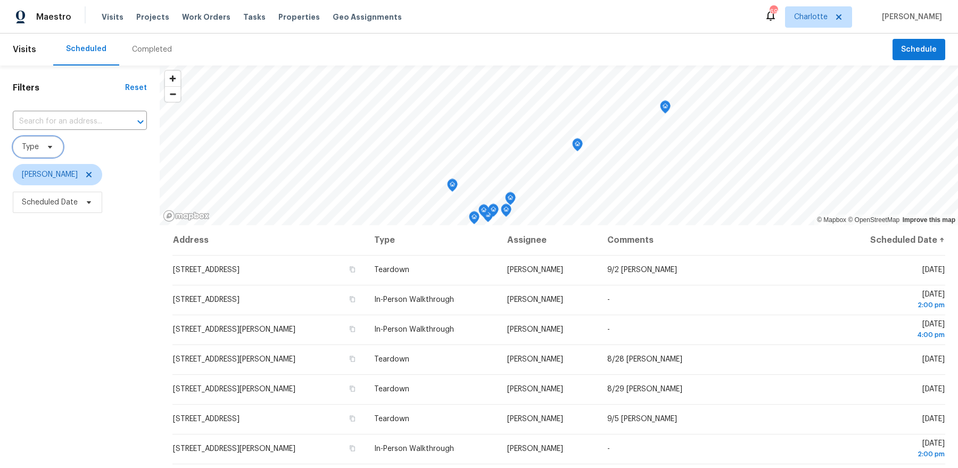
click at [46, 148] on icon at bounding box center [50, 147] width 9 height 9
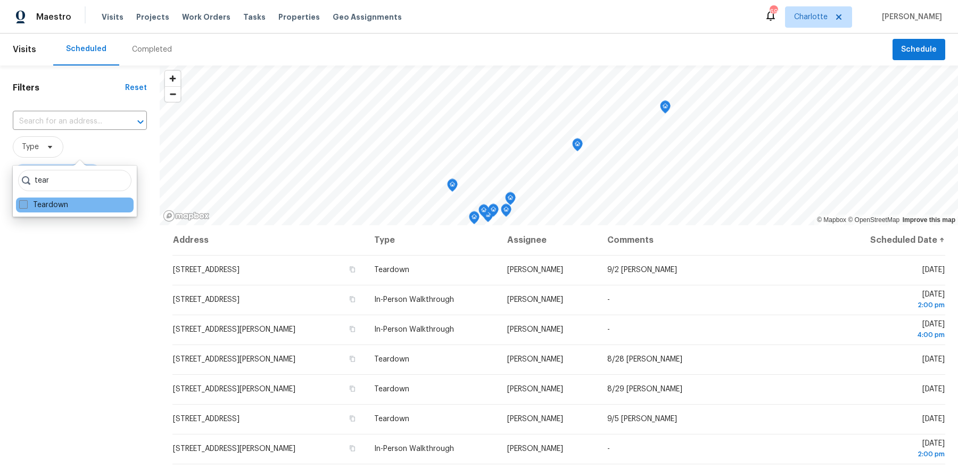
type input "tear"
click at [48, 206] on label "Teardown" at bounding box center [43, 205] width 49 height 11
click at [26, 206] on input "Teardown" at bounding box center [22, 203] width 7 height 7
checkbox input "true"
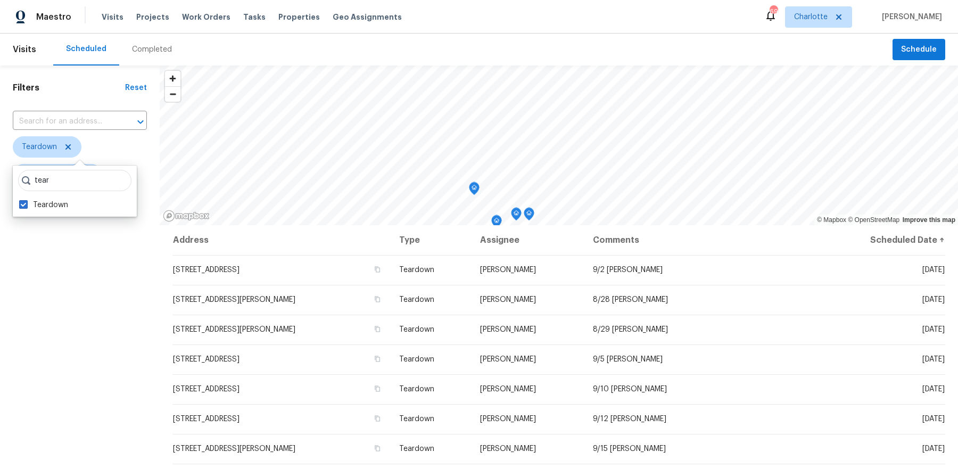
click at [76, 297] on div "Filters Reset ​ Teardown [PERSON_NAME] Scheduled Date" at bounding box center [80, 332] width 160 height 534
